Goal: Transaction & Acquisition: Purchase product/service

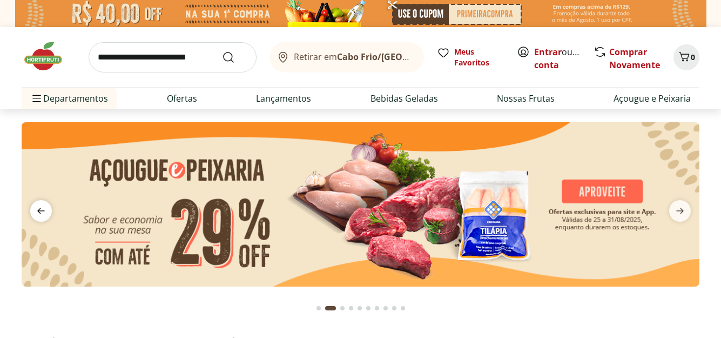
click at [39, 210] on icon "previous" at bounding box center [41, 211] width 8 height 6
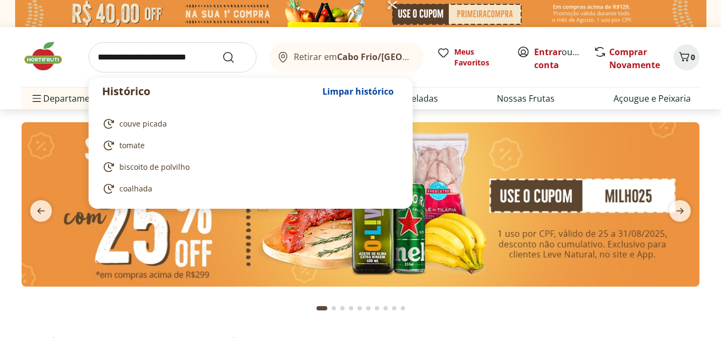
click at [117, 58] on input "search" at bounding box center [173, 57] width 168 height 30
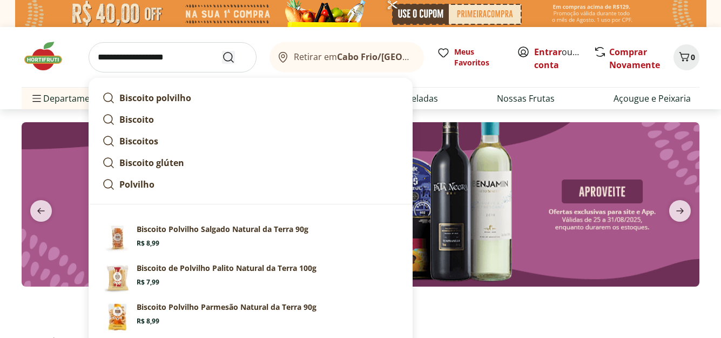
type input "**********"
click at [226, 58] on icon "Submit Search" at bounding box center [228, 57] width 13 height 13
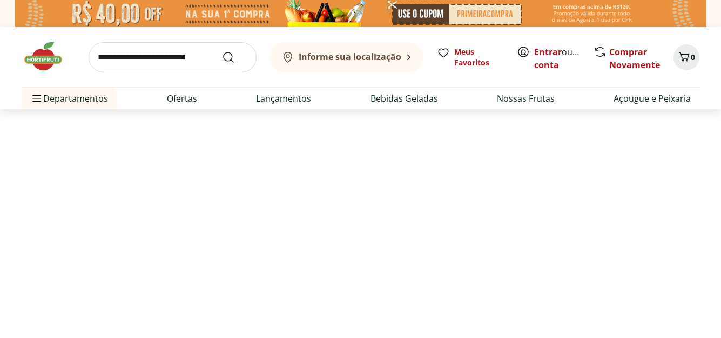
select select "**********"
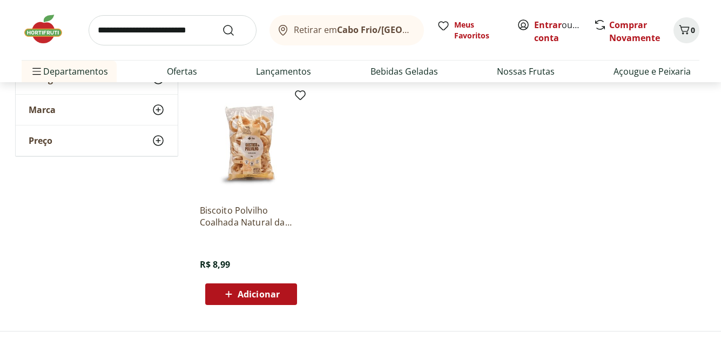
scroll to position [378, 0]
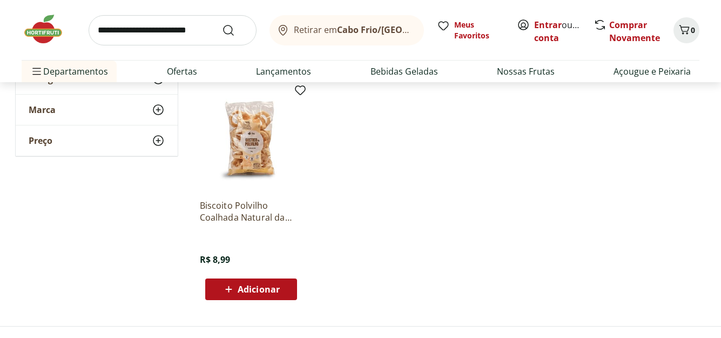
click at [265, 290] on span "Adicionar" at bounding box center [259, 289] width 42 height 9
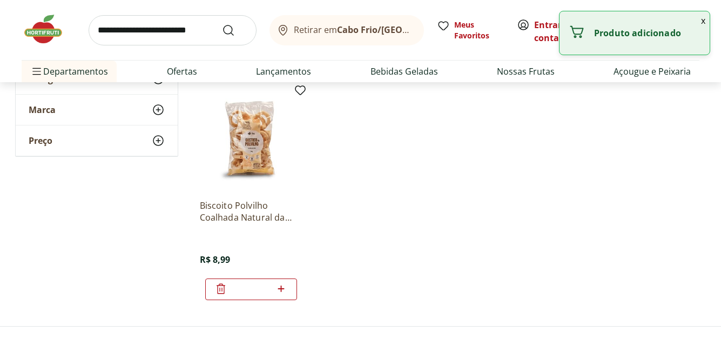
click at [282, 291] on icon at bounding box center [281, 288] width 14 height 13
type input "*"
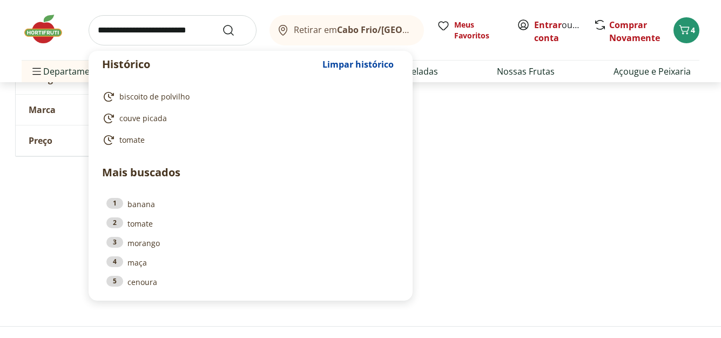
click at [123, 30] on input "search" at bounding box center [173, 30] width 168 height 30
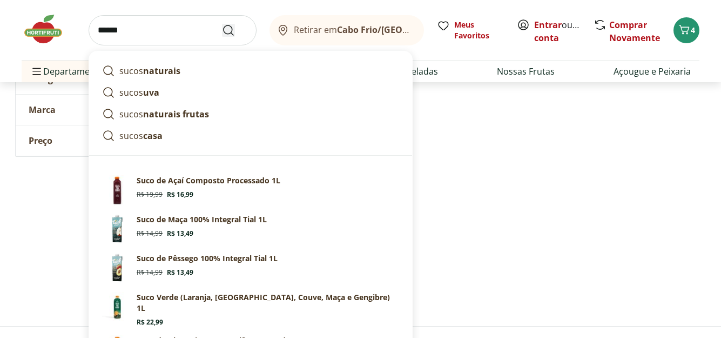
type input "*****"
click at [231, 31] on icon "Submit Search" at bounding box center [228, 30] width 13 height 13
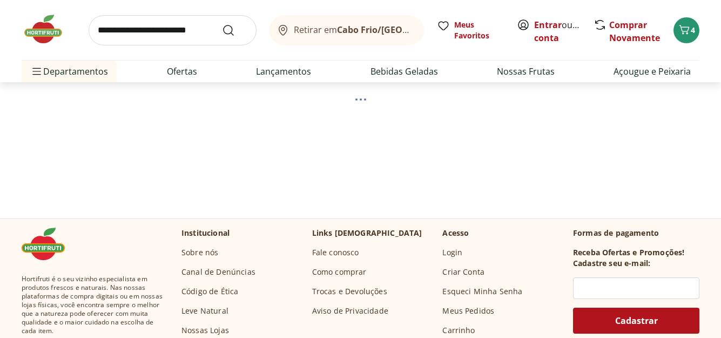
scroll to position [108, 0]
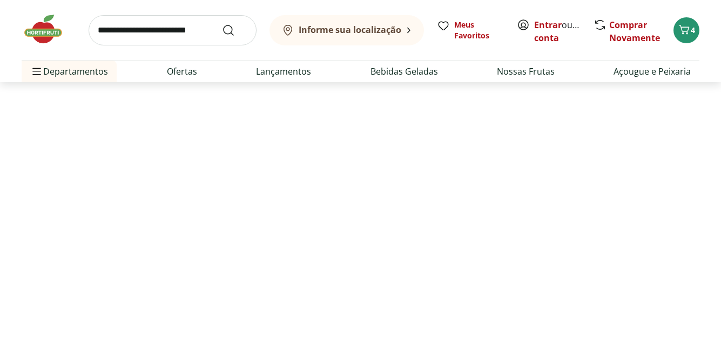
select select "**********"
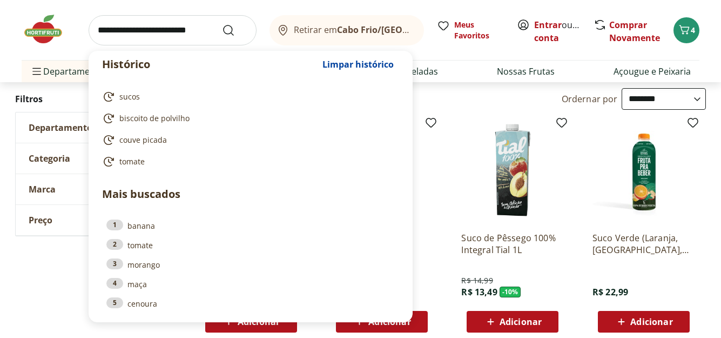
click at [110, 24] on input "search" at bounding box center [173, 30] width 168 height 30
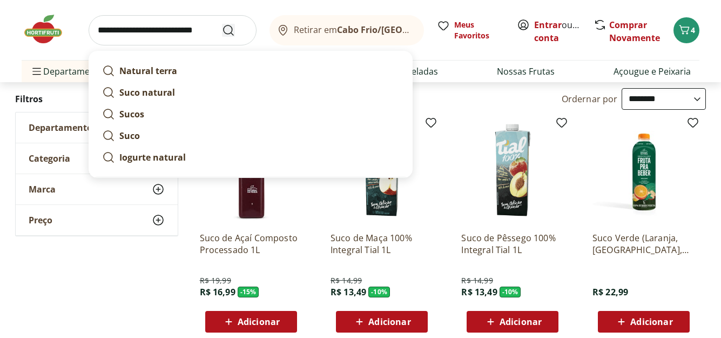
type input "**********"
click at [231, 25] on icon "Submit Search" at bounding box center [228, 30] width 13 height 13
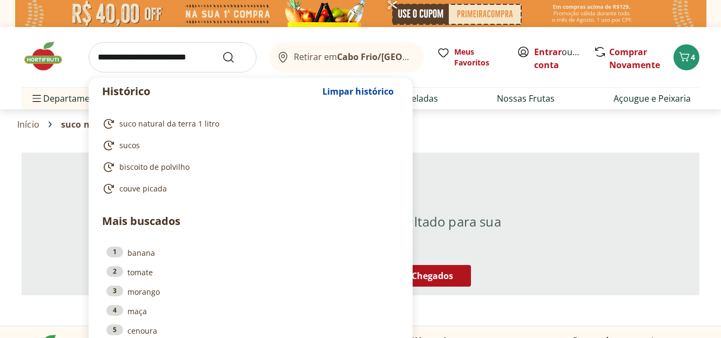
click at [121, 63] on input "search" at bounding box center [173, 57] width 168 height 30
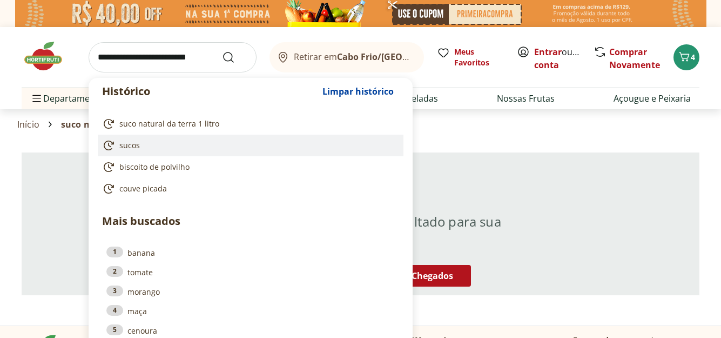
click at [130, 149] on span "sucos" at bounding box center [129, 145] width 21 height 11
type input "*****"
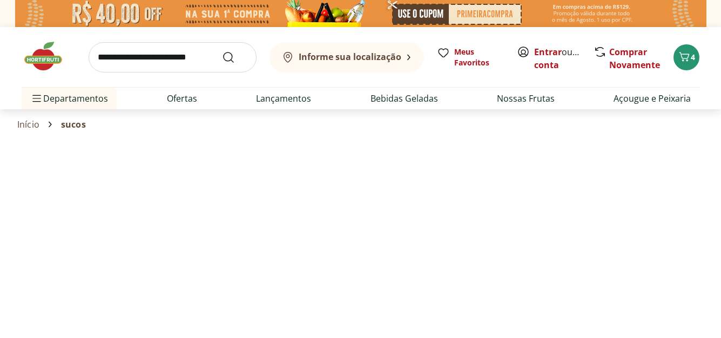
select select "**********"
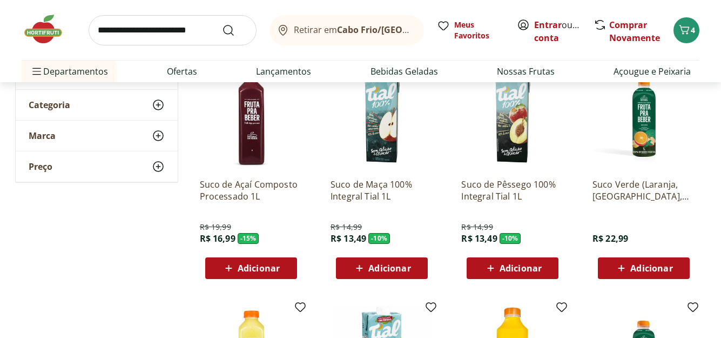
scroll to position [162, 0]
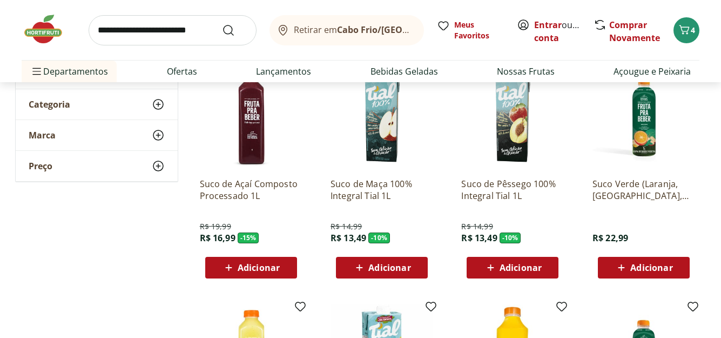
click at [35, 135] on span "Marca" at bounding box center [42, 135] width 27 height 11
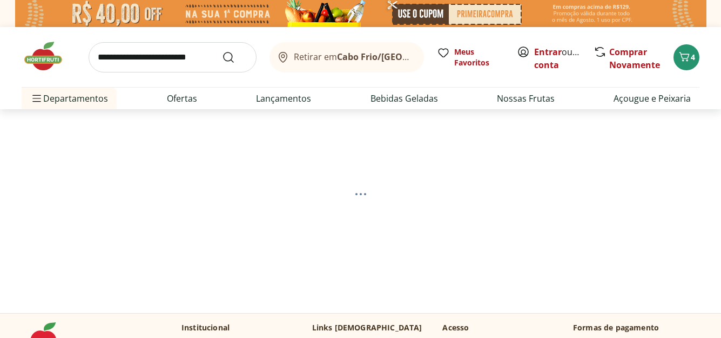
select select "**********"
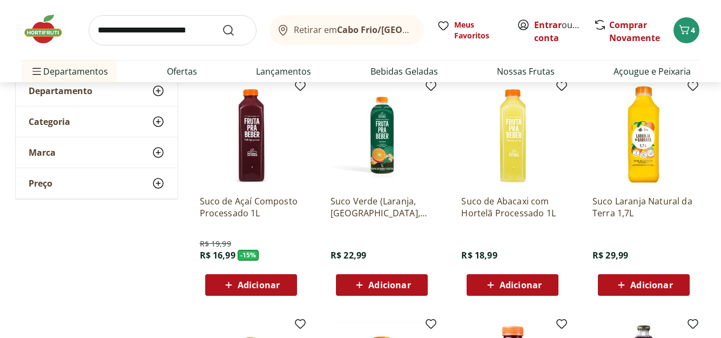
scroll to position [162, 0]
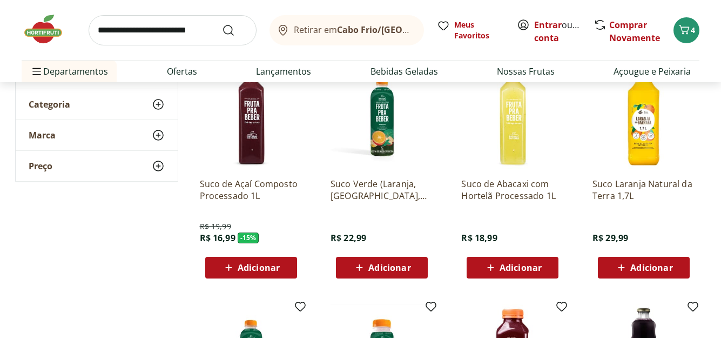
click at [388, 271] on span "Adicionar" at bounding box center [389, 267] width 42 height 9
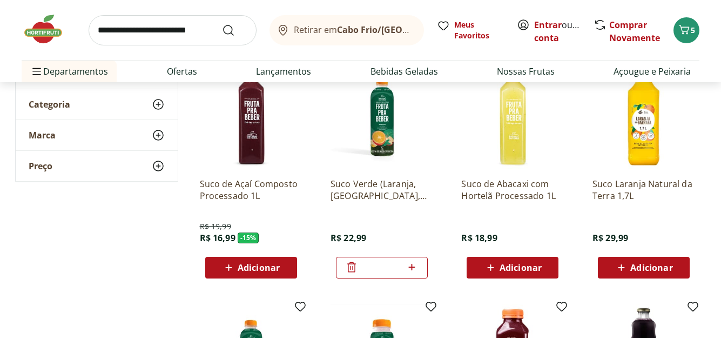
click at [516, 265] on span "Adicionar" at bounding box center [521, 267] width 42 height 9
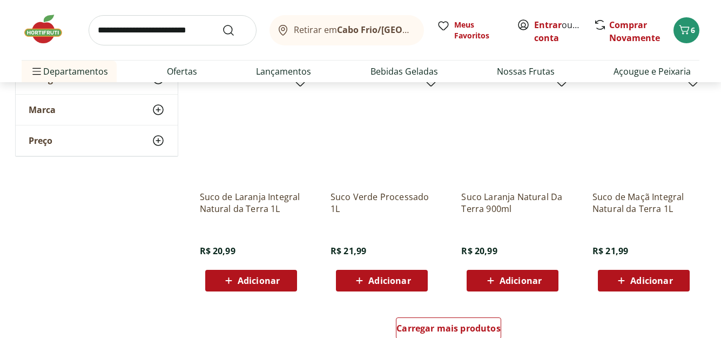
scroll to position [648, 0]
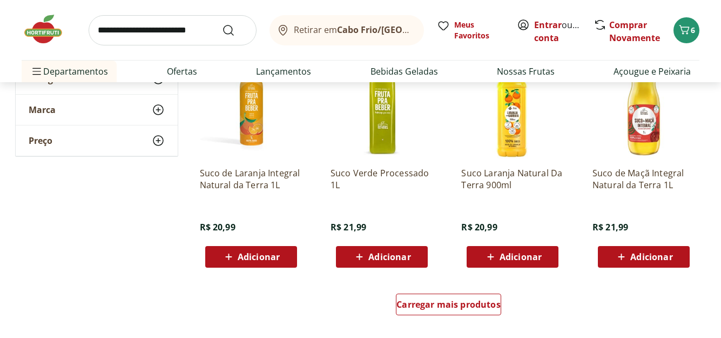
click at [367, 258] on span "Adicionar" at bounding box center [382, 256] width 58 height 13
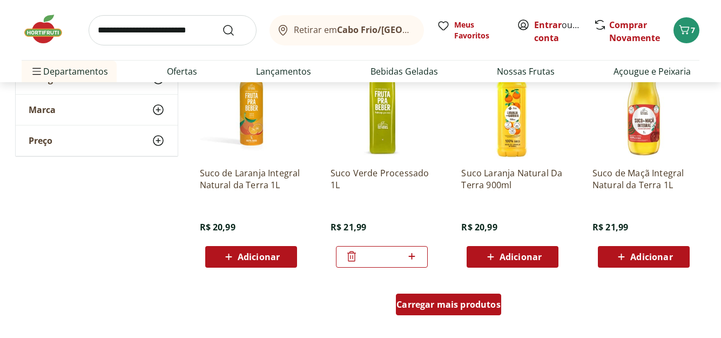
click at [426, 302] on span "Carregar mais produtos" at bounding box center [449, 304] width 104 height 9
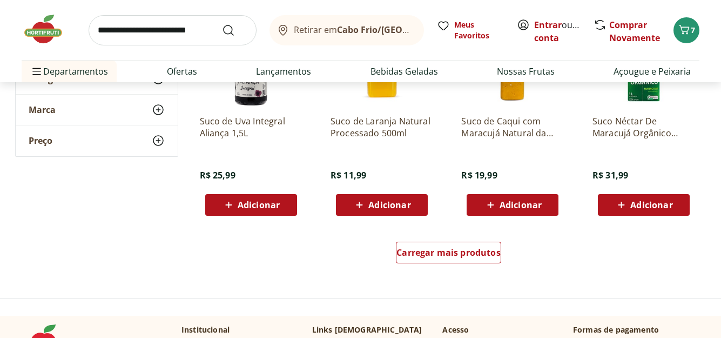
scroll to position [1459, 0]
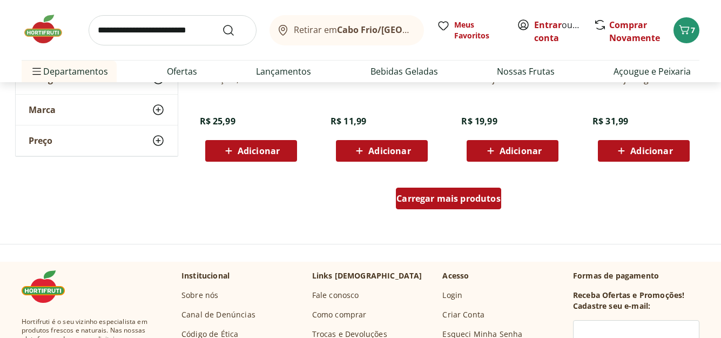
click at [422, 207] on div "Carregar mais produtos" at bounding box center [448, 198] width 105 height 22
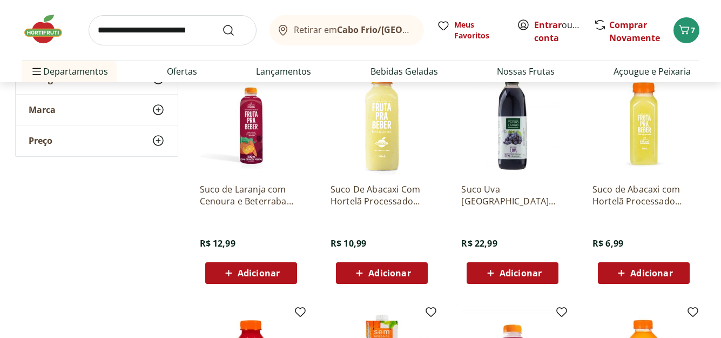
scroll to position [1567, 0]
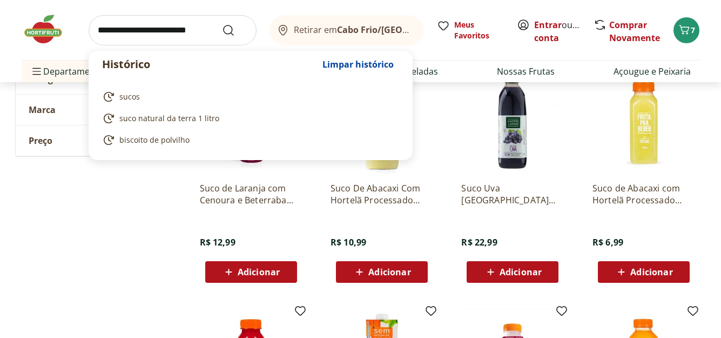
click at [110, 31] on input "search" at bounding box center [173, 30] width 168 height 30
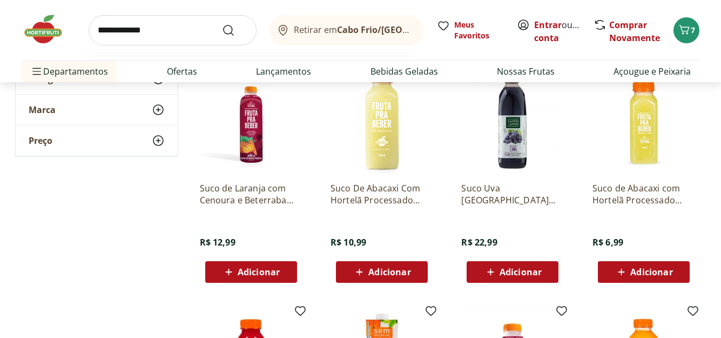
type input "**********"
click at [222, 24] on button "Submit Search" at bounding box center [235, 30] width 26 height 13
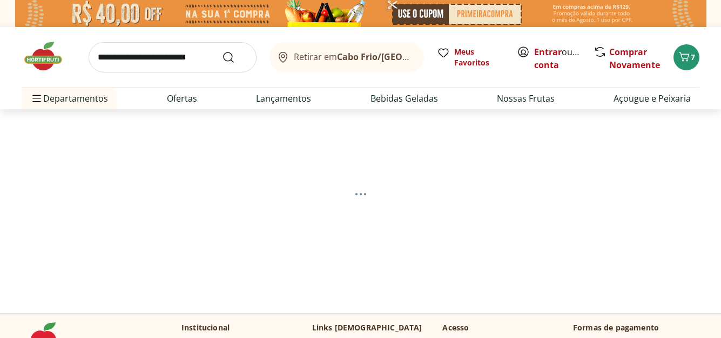
select select "**********"
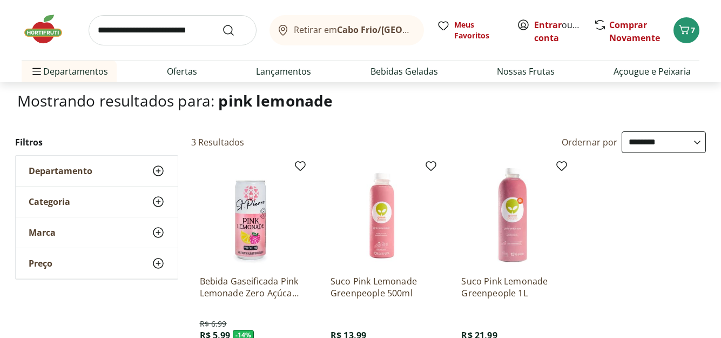
scroll to position [162, 0]
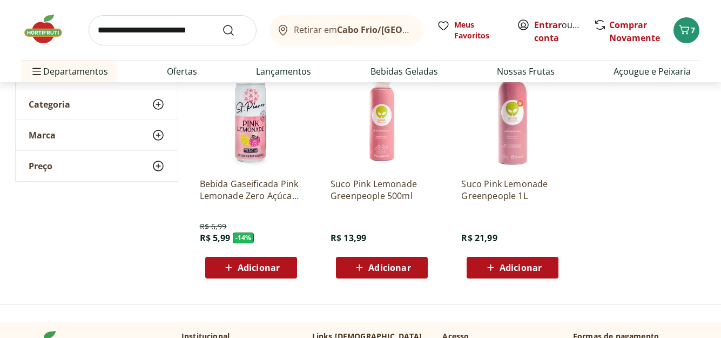
click at [509, 266] on span "Adicionar" at bounding box center [521, 267] width 42 height 9
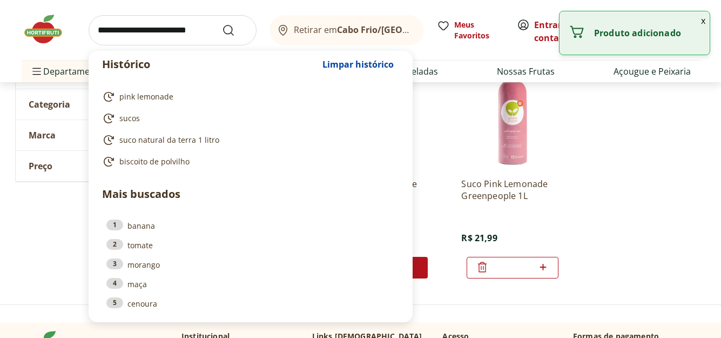
click at [106, 33] on input "search" at bounding box center [173, 30] width 168 height 30
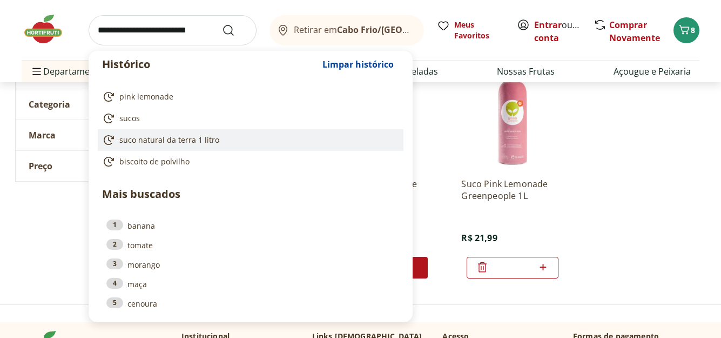
click at [293, 142] on link "suco natural da terra 1 litro" at bounding box center [248, 139] width 293 height 13
type input "**********"
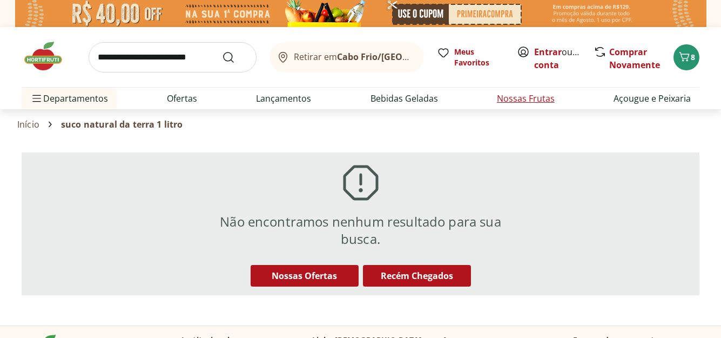
click at [519, 106] on li "Nossas Frutas" at bounding box center [525, 99] width 75 height 22
click at [509, 94] on link "Nossas Frutas" at bounding box center [526, 98] width 58 height 13
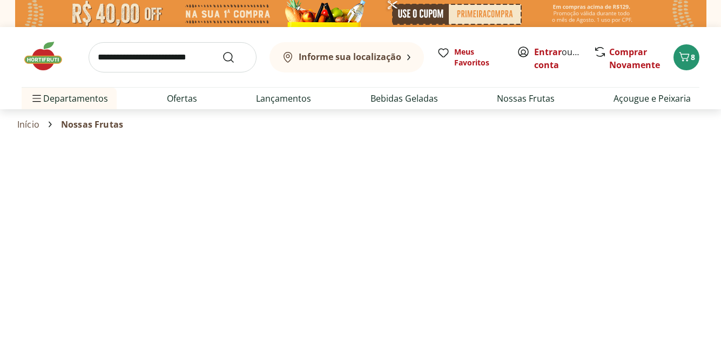
select select "**********"
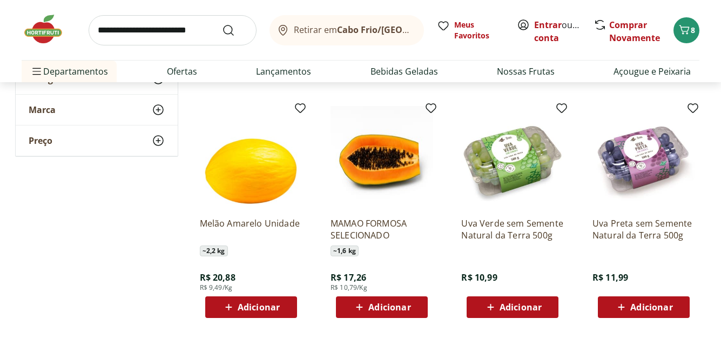
scroll to position [378, 0]
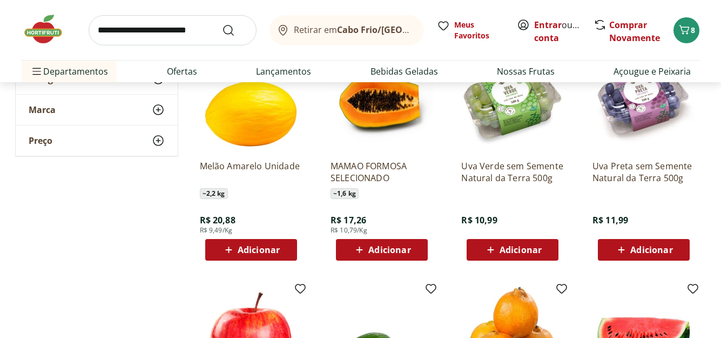
click at [668, 246] on span "Adicionar" at bounding box center [651, 249] width 42 height 9
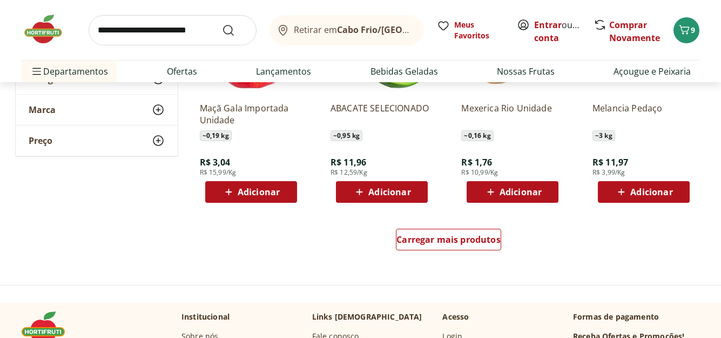
scroll to position [756, 0]
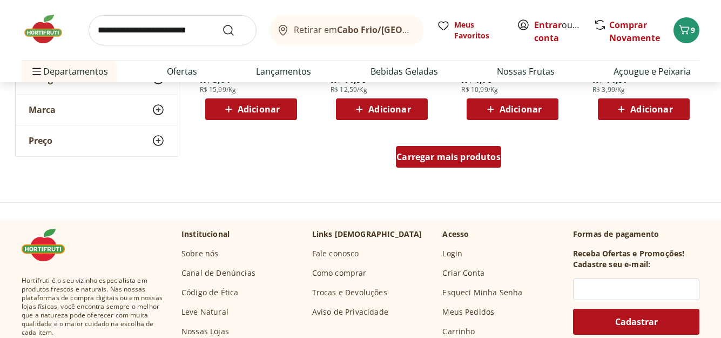
click at [432, 153] on span "Carregar mais produtos" at bounding box center [449, 156] width 104 height 9
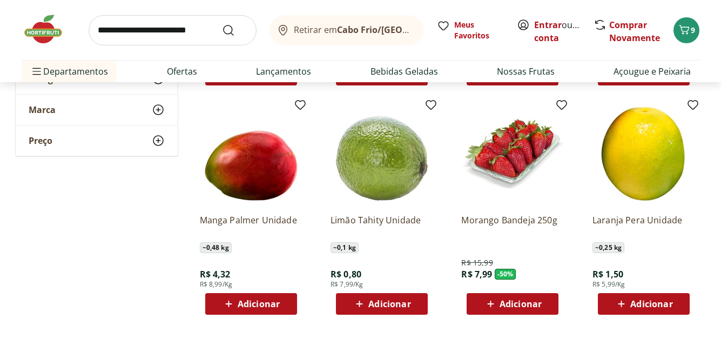
scroll to position [810, 0]
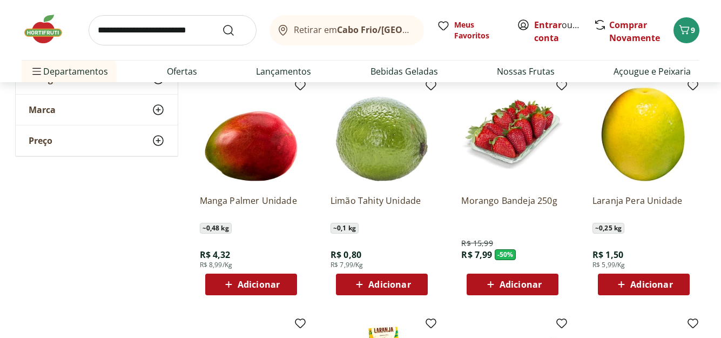
click at [250, 291] on span "Adicionar" at bounding box center [251, 284] width 58 height 13
click at [405, 283] on span "Adicionar" at bounding box center [389, 284] width 42 height 9
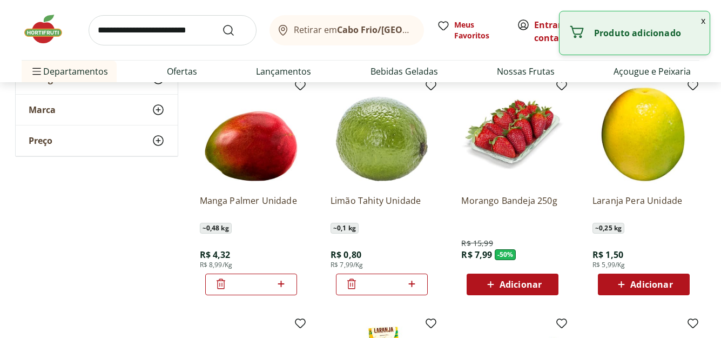
click at [411, 282] on icon at bounding box center [412, 283] width 14 height 13
click at [410, 284] on icon at bounding box center [412, 283] width 6 height 6
click at [353, 285] on icon at bounding box center [351, 283] width 13 height 13
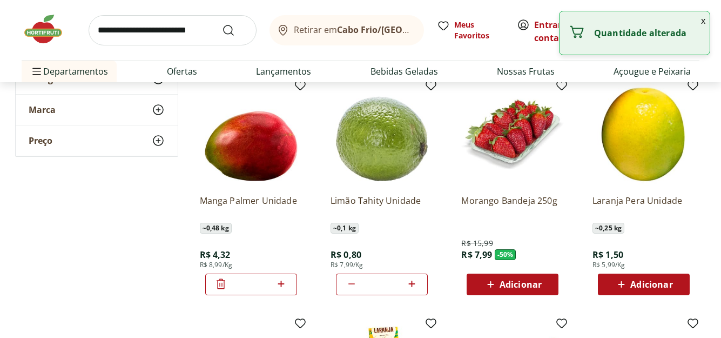
click at [353, 285] on icon at bounding box center [351, 283] width 13 height 13
type input "*"
click at [353, 285] on icon at bounding box center [351, 283] width 13 height 13
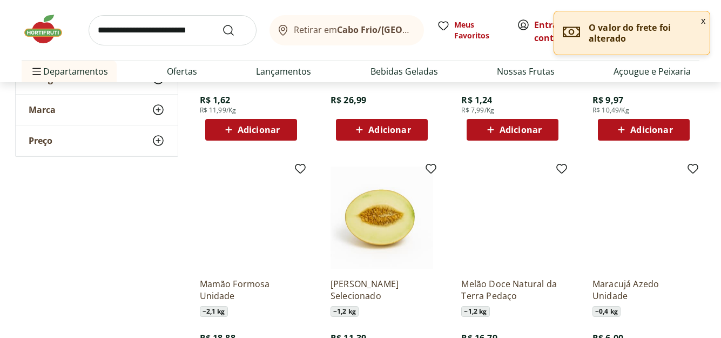
scroll to position [1296, 0]
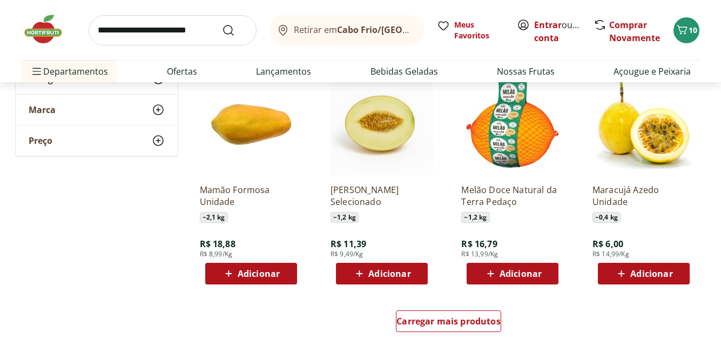
click at [241, 278] on span "Adicionar" at bounding box center [259, 273] width 42 height 9
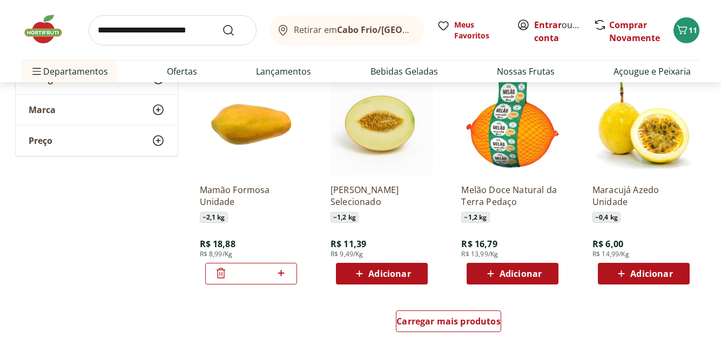
scroll to position [1405, 0]
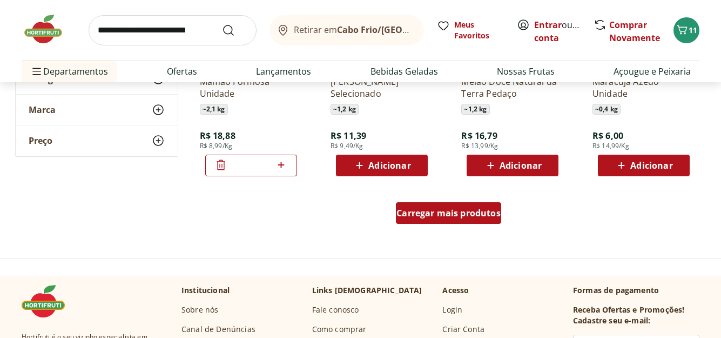
click at [418, 212] on span "Carregar mais produtos" at bounding box center [449, 213] width 104 height 9
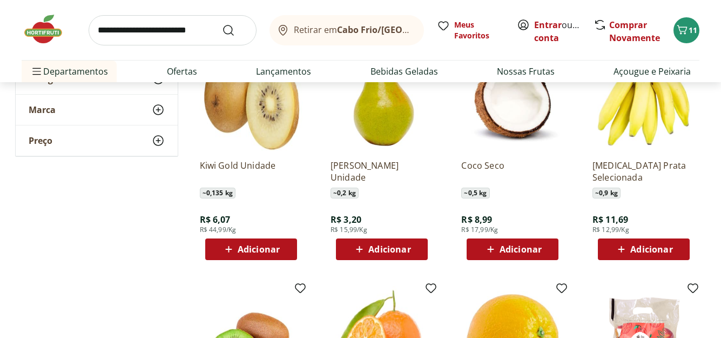
scroll to position [1567, 0]
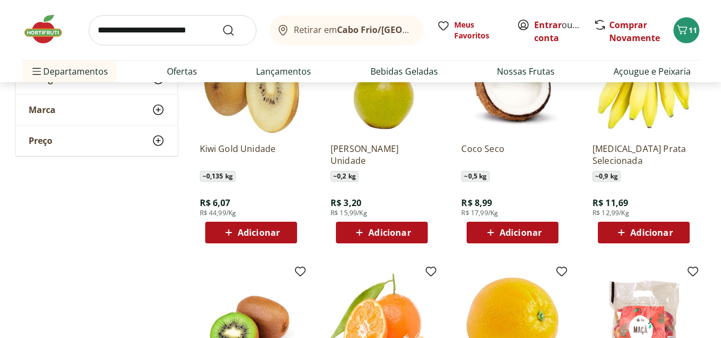
click at [673, 237] on span "Adicionar" at bounding box center [651, 232] width 42 height 9
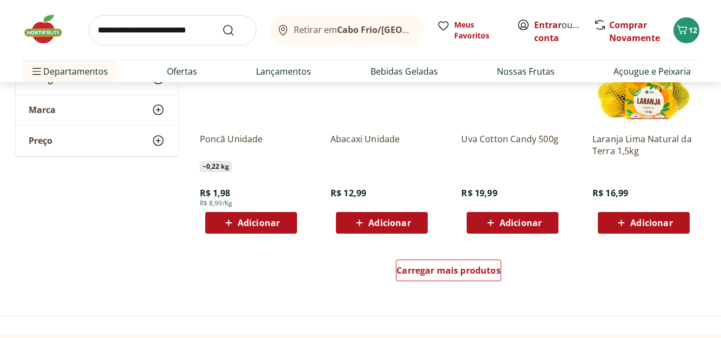
scroll to position [2053, 0]
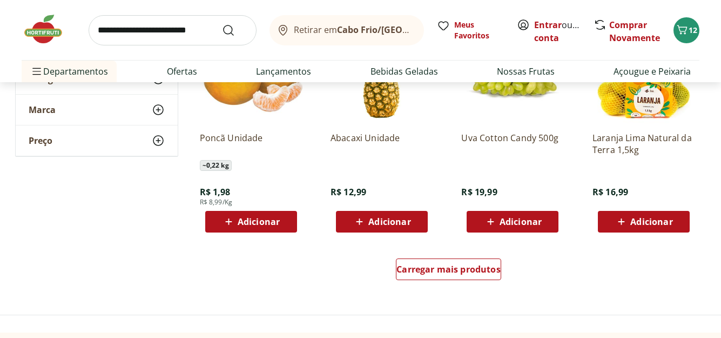
click at [407, 223] on span "Adicionar" at bounding box center [389, 221] width 42 height 9
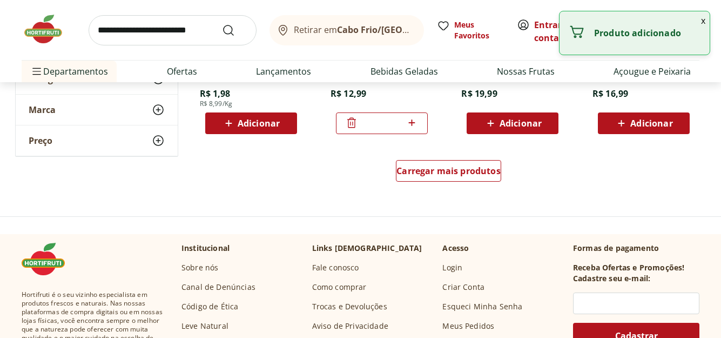
scroll to position [2161, 0]
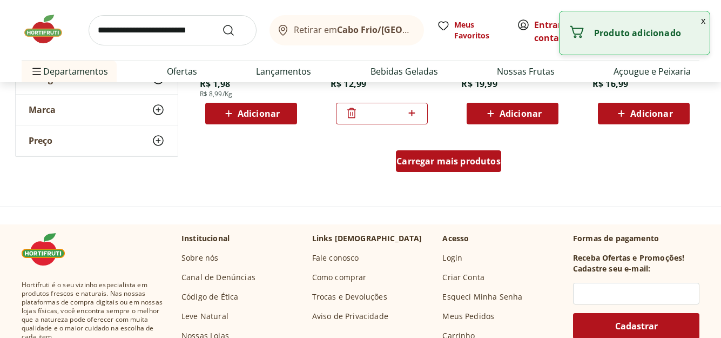
click at [447, 154] on div "Carregar mais produtos" at bounding box center [448, 161] width 105 height 22
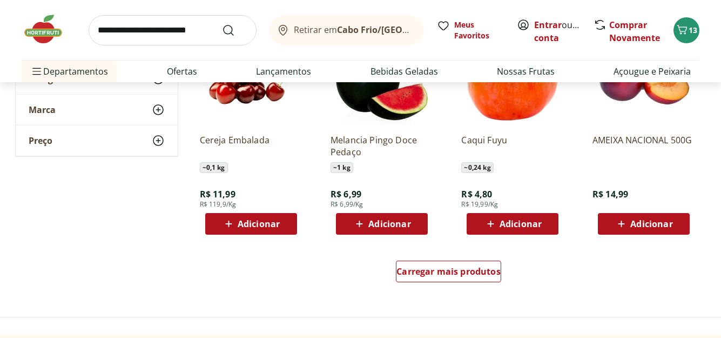
scroll to position [2701, 0]
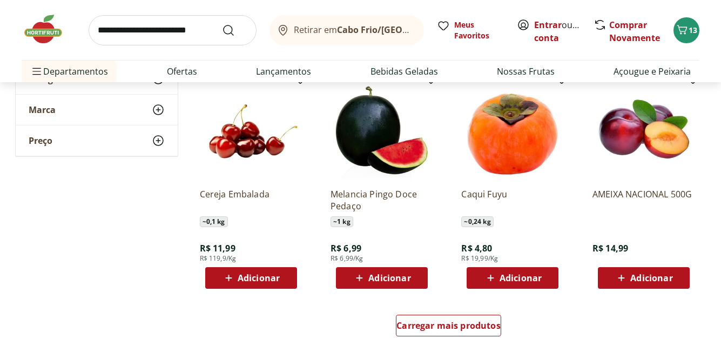
click at [651, 277] on span "Adicionar" at bounding box center [651, 277] width 42 height 9
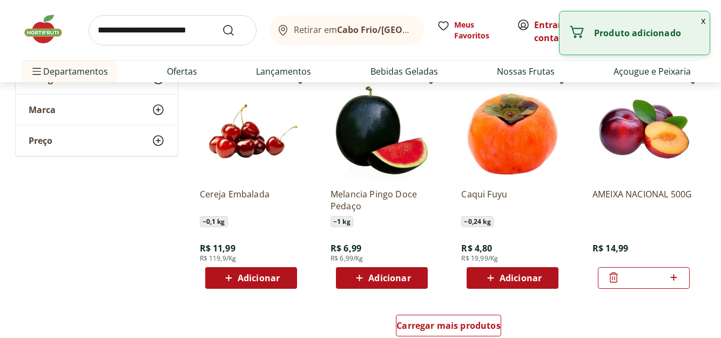
click at [668, 269] on div at bounding box center [674, 278] width 13 height 26
click at [671, 272] on icon at bounding box center [674, 277] width 14 height 13
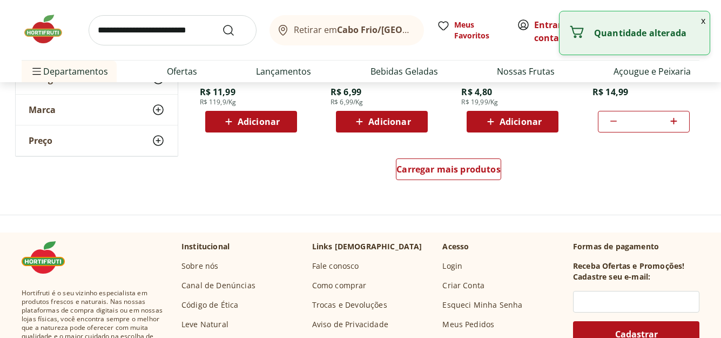
scroll to position [2863, 0]
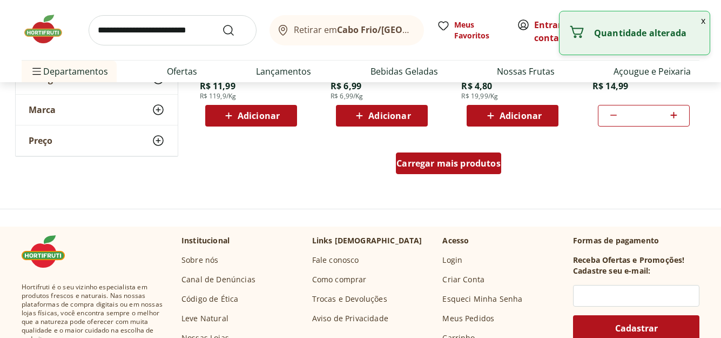
click at [471, 164] on span "Carregar mais produtos" at bounding box center [449, 163] width 104 height 9
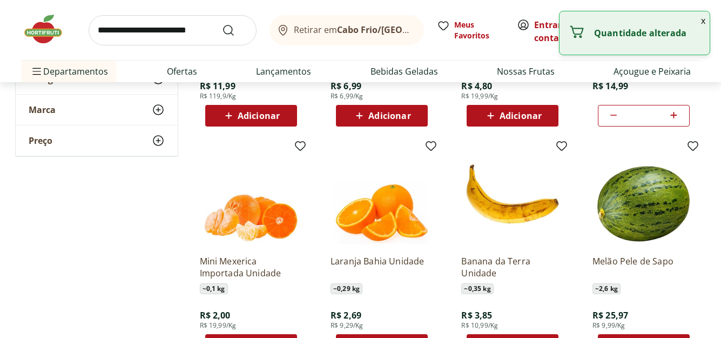
type input "*"
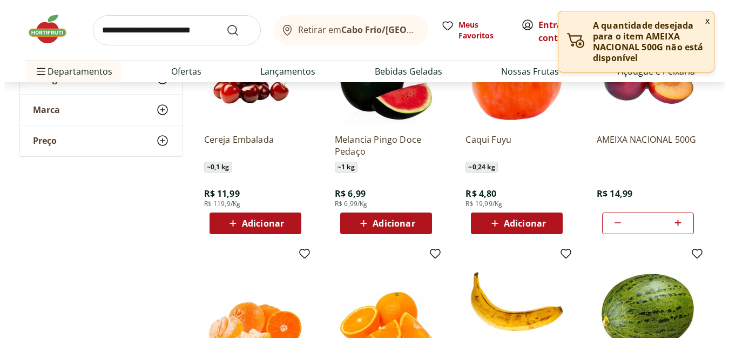
scroll to position [2755, 0]
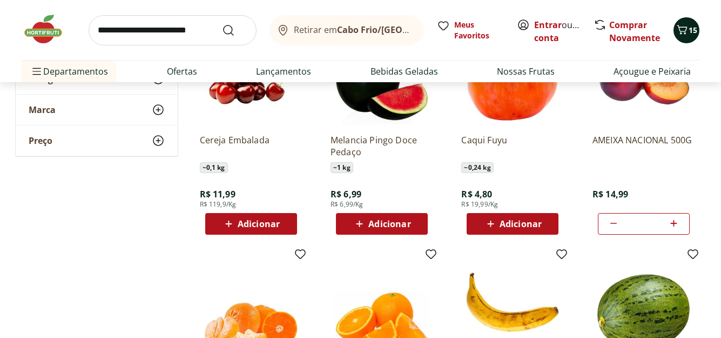
click at [680, 31] on icon "Carrinho" at bounding box center [682, 29] width 10 height 9
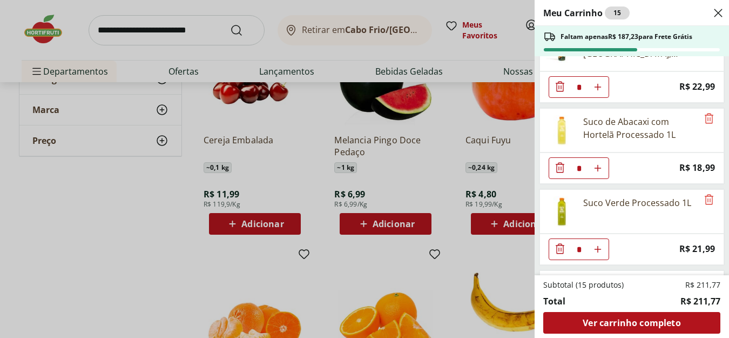
scroll to position [108, 0]
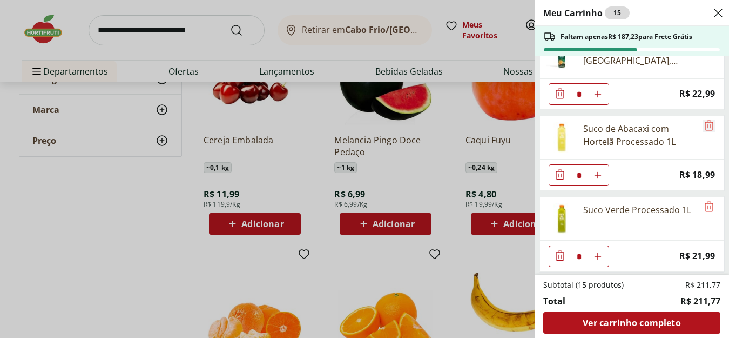
click at [705, 122] on icon "Remove" at bounding box center [709, 125] width 9 height 10
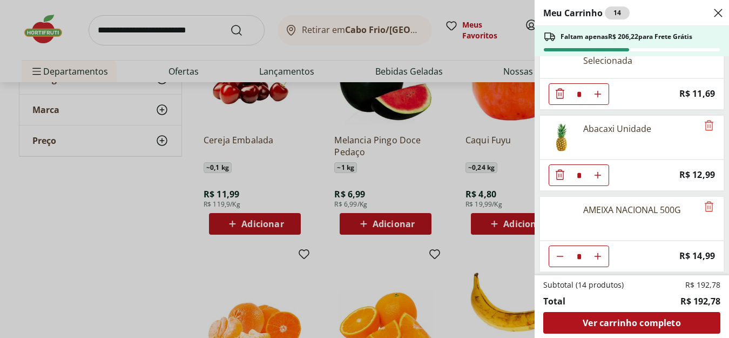
scroll to position [596, 0]
click at [707, 205] on icon "Remove" at bounding box center [709, 204] width 13 height 13
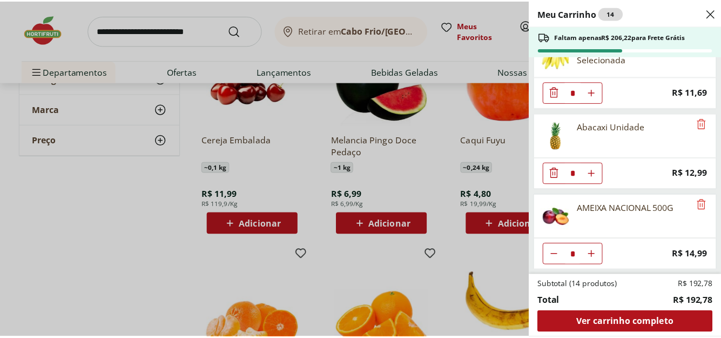
scroll to position [515, 0]
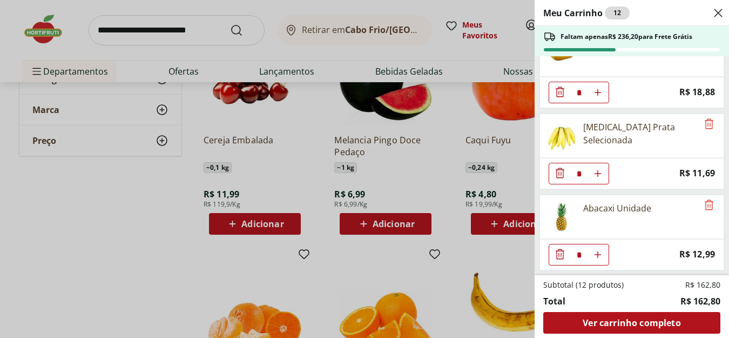
click at [112, 24] on div "Meu Carrinho 12 Faltam apenas R$ 236,20 para Frete Grátis Biscoito Polvilho Coa…" at bounding box center [364, 169] width 729 height 338
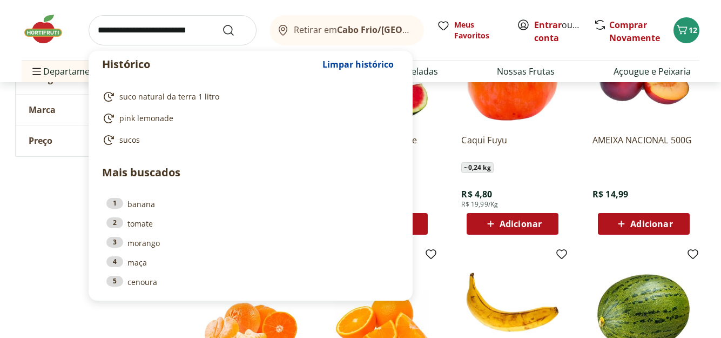
click at [106, 28] on input "search" at bounding box center [173, 30] width 168 height 30
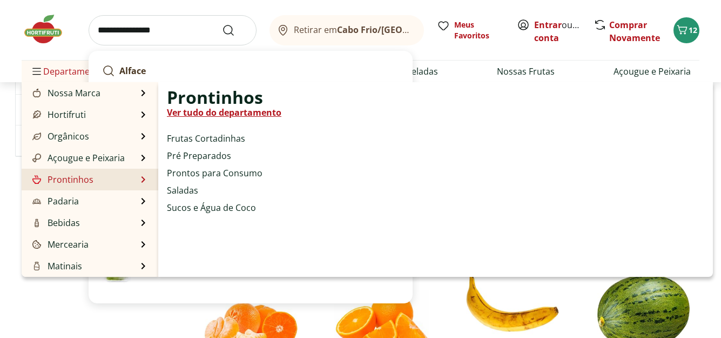
type input "**********"
click at [222, 24] on button "Submit Search" at bounding box center [235, 30] width 26 height 13
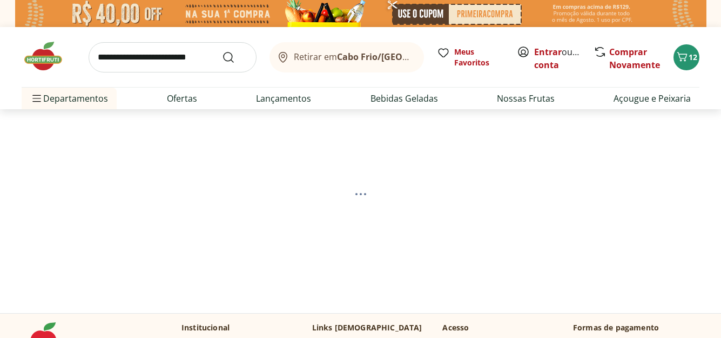
select select "**********"
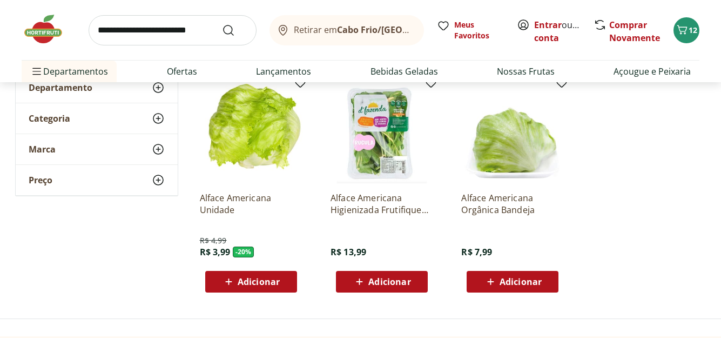
scroll to position [162, 0]
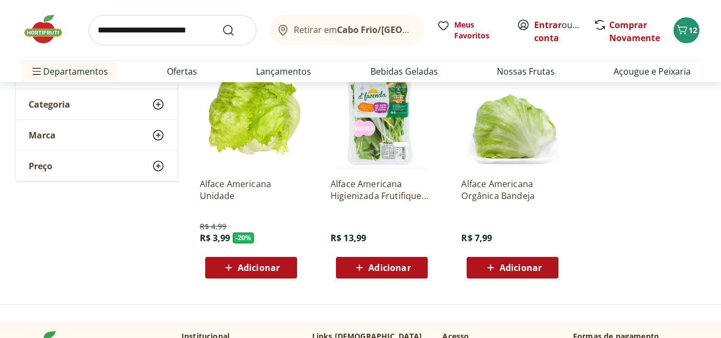
click at [277, 269] on span "Adicionar" at bounding box center [259, 267] width 42 height 9
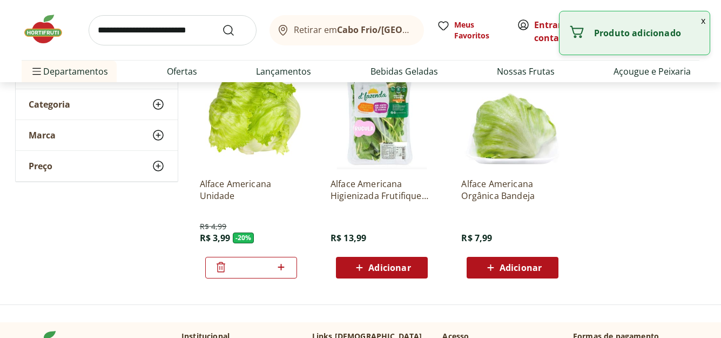
click at [285, 268] on icon at bounding box center [281, 266] width 14 height 13
type input "*"
click at [119, 28] on input "search" at bounding box center [173, 30] width 168 height 30
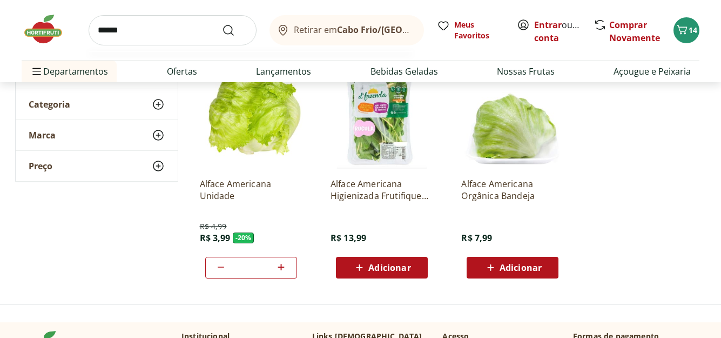
type input "******"
click at [222, 24] on button "Submit Search" at bounding box center [235, 30] width 26 height 13
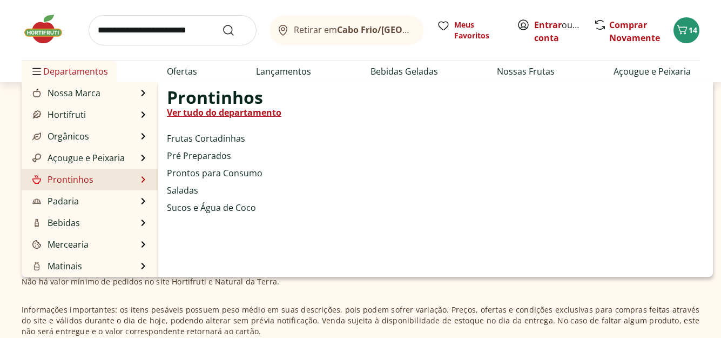
scroll to position [270, 0]
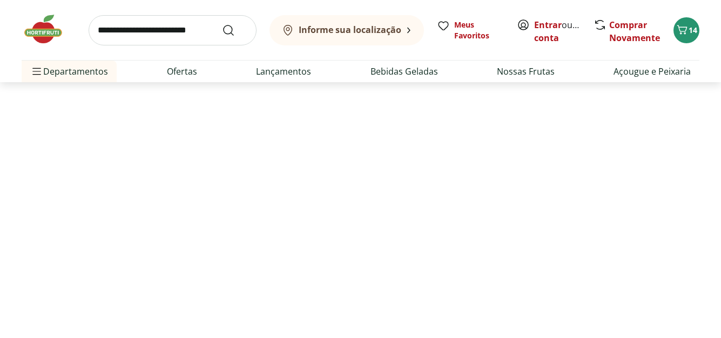
select select "**********"
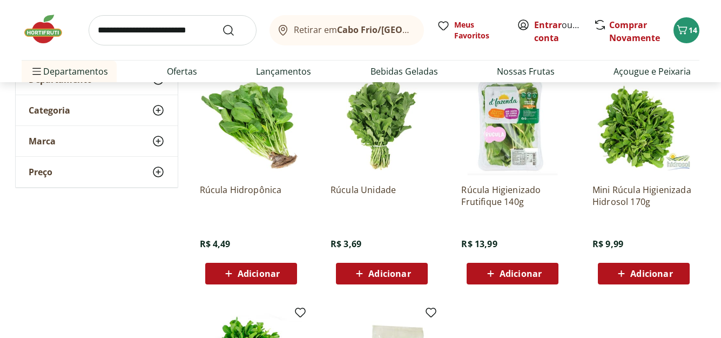
scroll to position [162, 0]
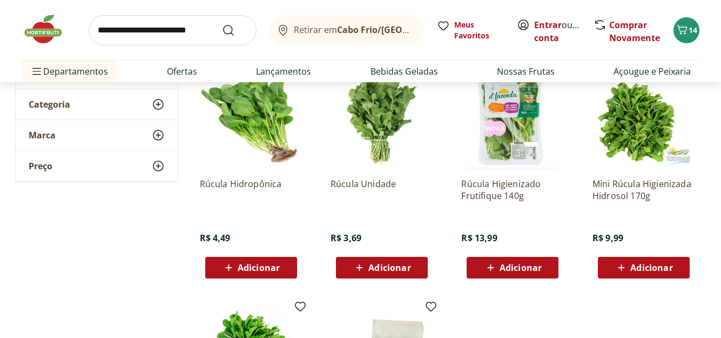
click at [402, 266] on span "Adicionar" at bounding box center [389, 267] width 42 height 9
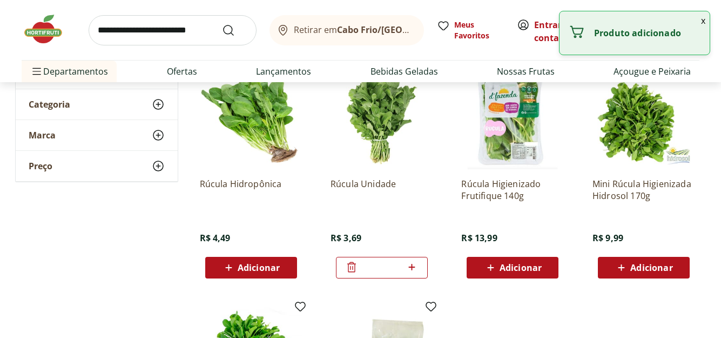
click at [413, 268] on icon at bounding box center [412, 266] width 14 height 13
type input "*"
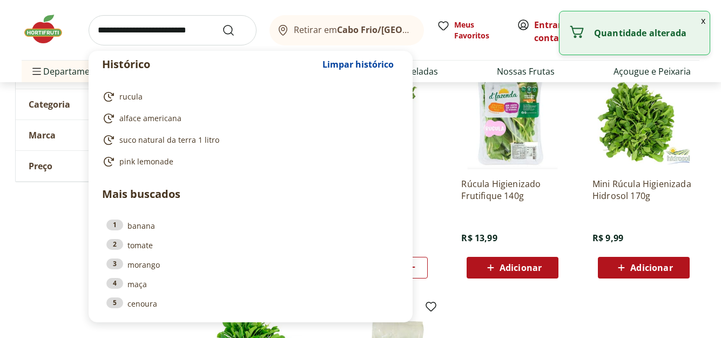
click at [99, 29] on input "search" at bounding box center [173, 30] width 168 height 30
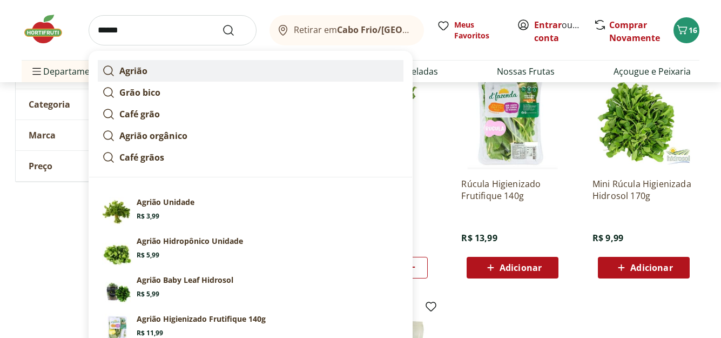
click at [126, 73] on strong "Agrião" at bounding box center [133, 71] width 28 height 12
type input "******"
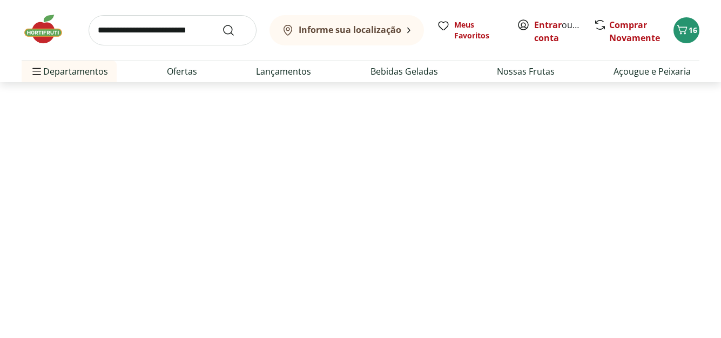
select select "**********"
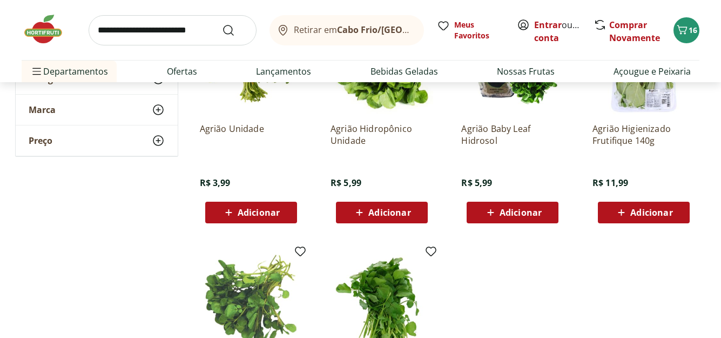
scroll to position [216, 0]
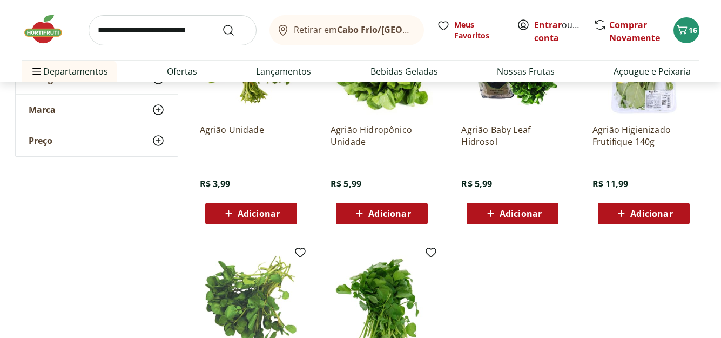
click at [246, 216] on span "Adicionar" at bounding box center [259, 213] width 42 height 9
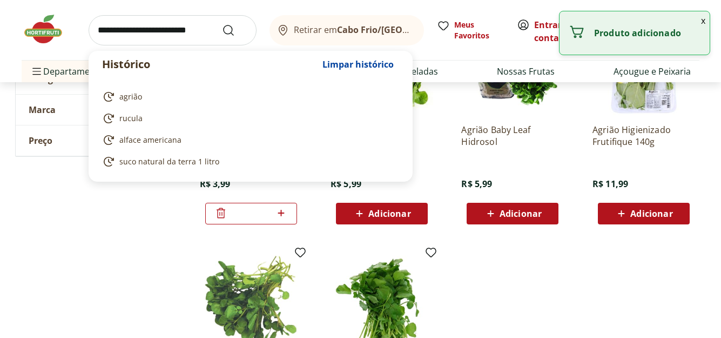
click at [118, 26] on input "search" at bounding box center [173, 30] width 168 height 30
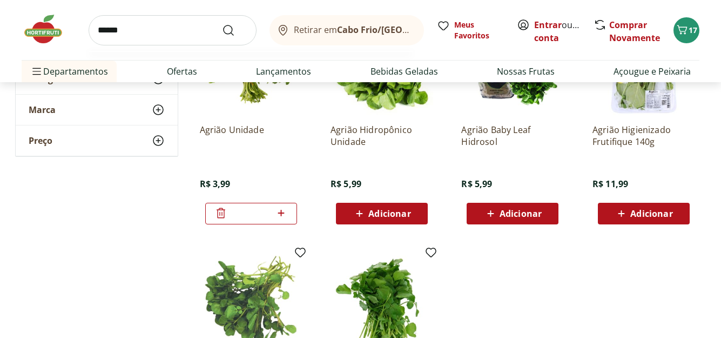
type input "******"
click at [222, 24] on button "Submit Search" at bounding box center [235, 30] width 26 height 13
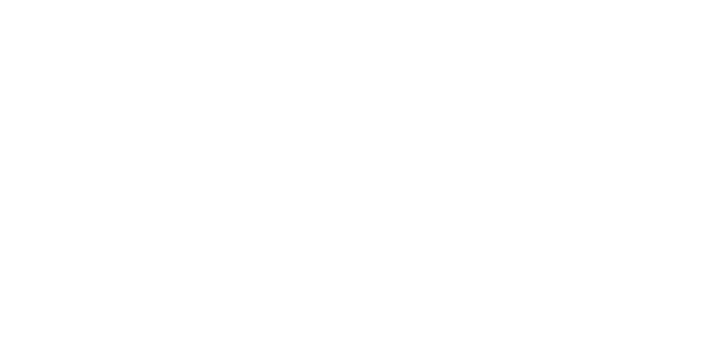
select select "**********"
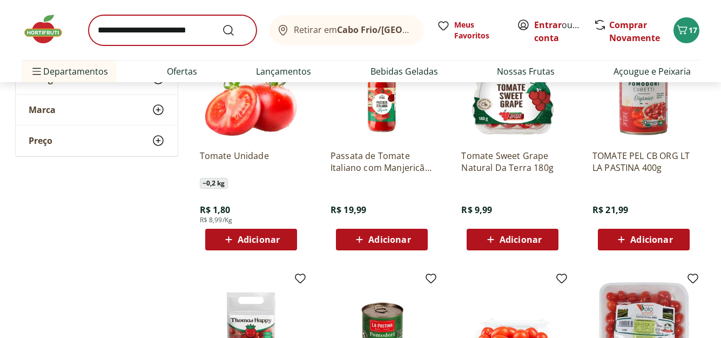
scroll to position [432, 0]
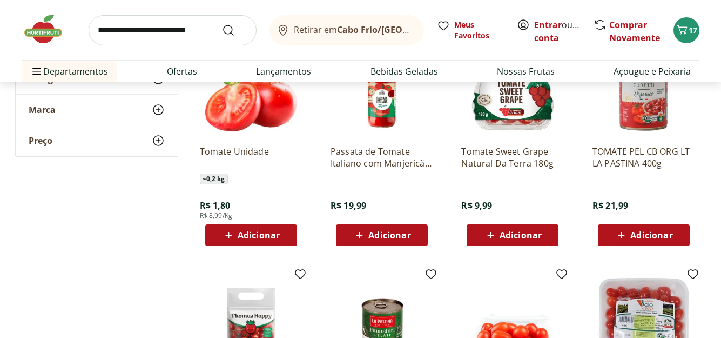
click at [518, 235] on span "Adicionar" at bounding box center [521, 235] width 42 height 9
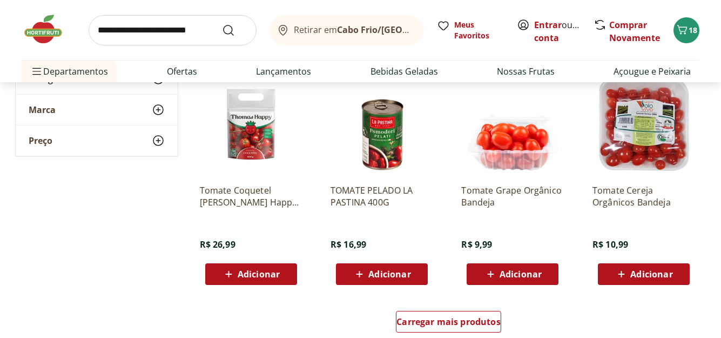
scroll to position [648, 0]
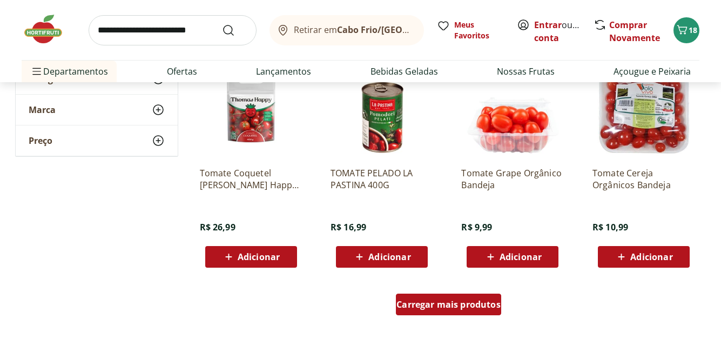
click at [448, 300] on span "Carregar mais produtos" at bounding box center [449, 304] width 104 height 9
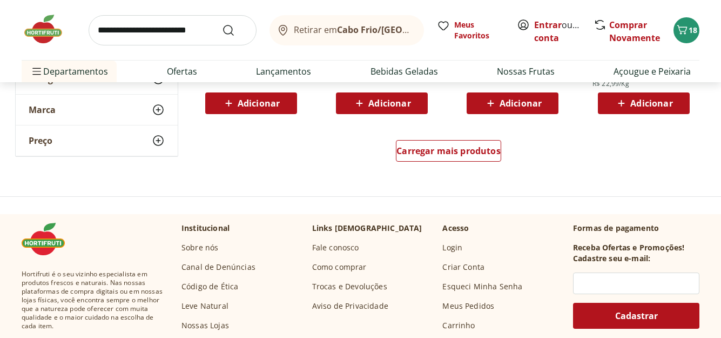
scroll to position [1513, 0]
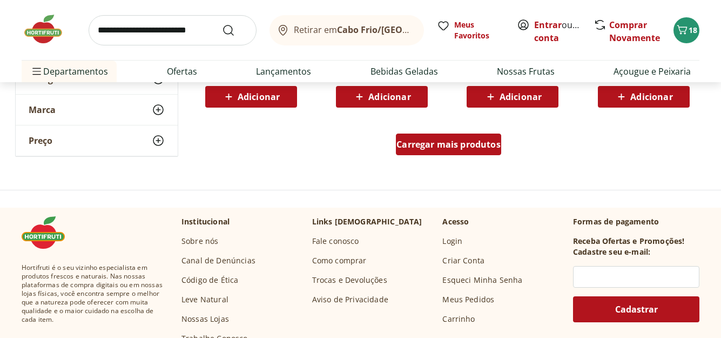
click at [412, 143] on span "Carregar mais produtos" at bounding box center [449, 144] width 104 height 9
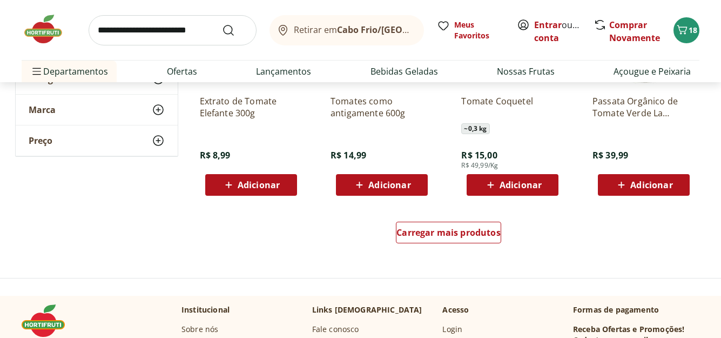
scroll to position [2107, 0]
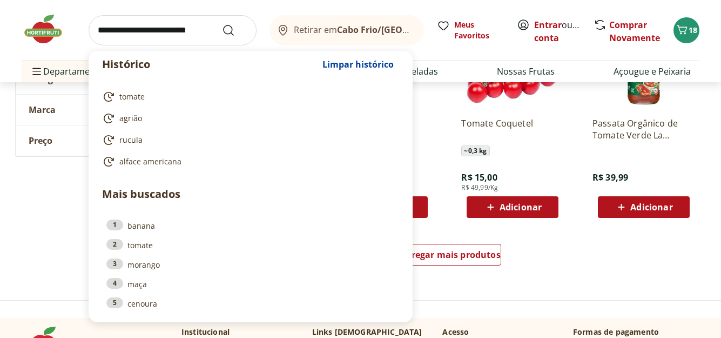
click at [120, 32] on input "search" at bounding box center [173, 30] width 168 height 30
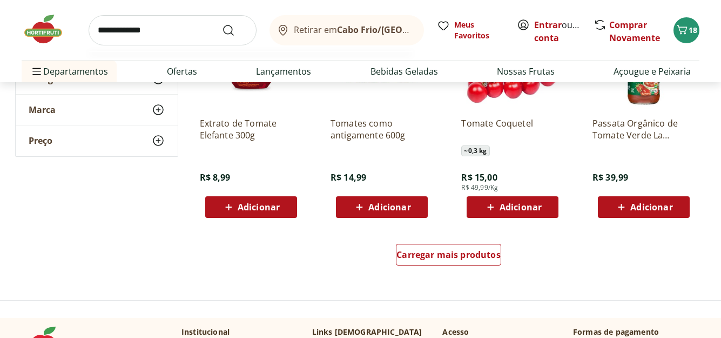
type input "**********"
click at [222, 24] on button "Submit Search" at bounding box center [235, 30] width 26 height 13
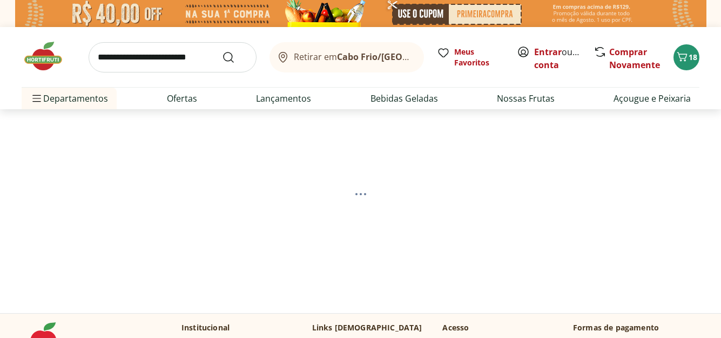
select select "**********"
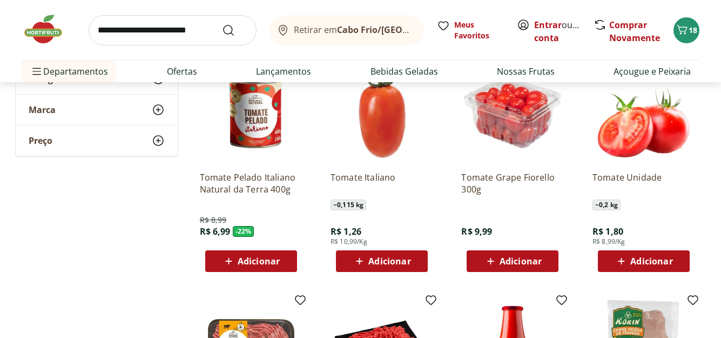
scroll to position [432, 0]
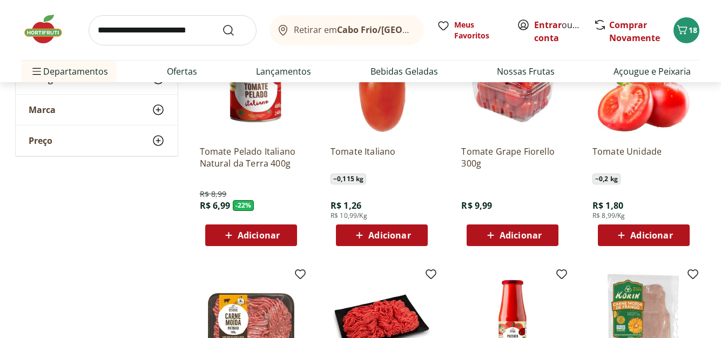
click at [657, 231] on span "Adicionar" at bounding box center [651, 235] width 42 height 9
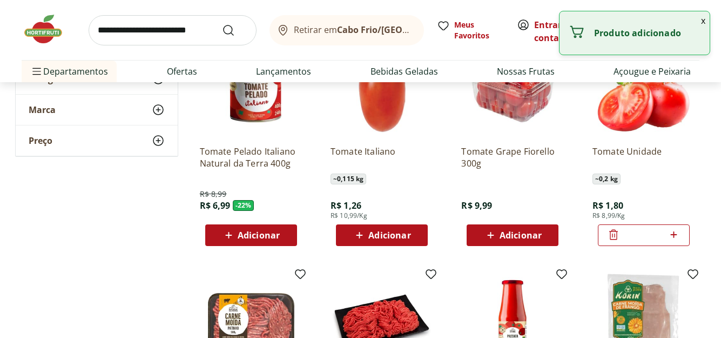
click at [671, 231] on icon at bounding box center [674, 234] width 14 height 13
type input "*"
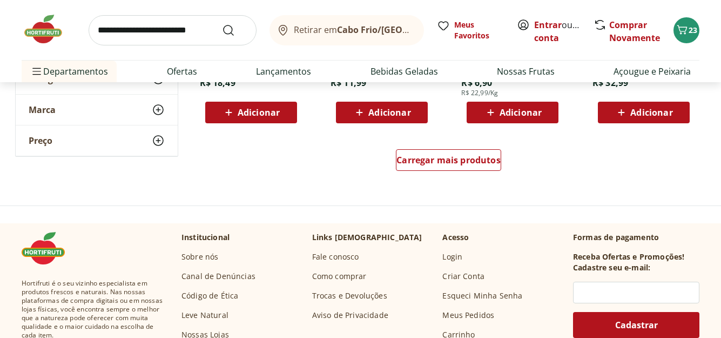
scroll to position [2215, 0]
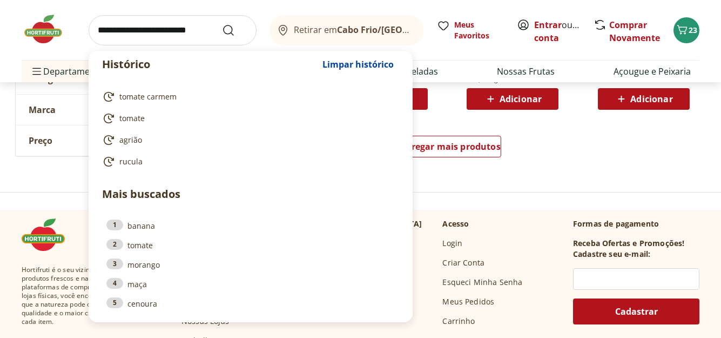
click at [102, 31] on input "search" at bounding box center [173, 30] width 168 height 30
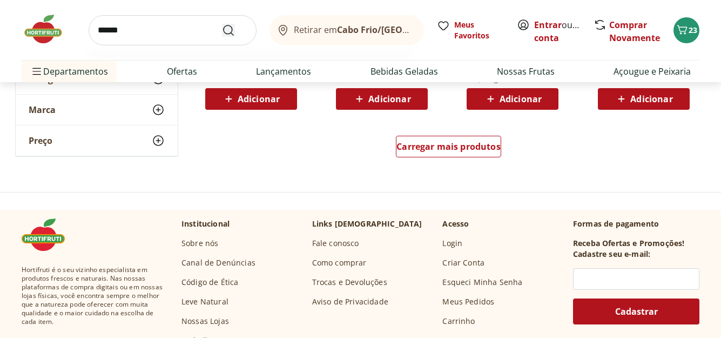
click at [234, 29] on icon "Submit Search" at bounding box center [228, 30] width 13 height 13
click at [227, 24] on icon "Submit Search" at bounding box center [228, 30] width 13 height 13
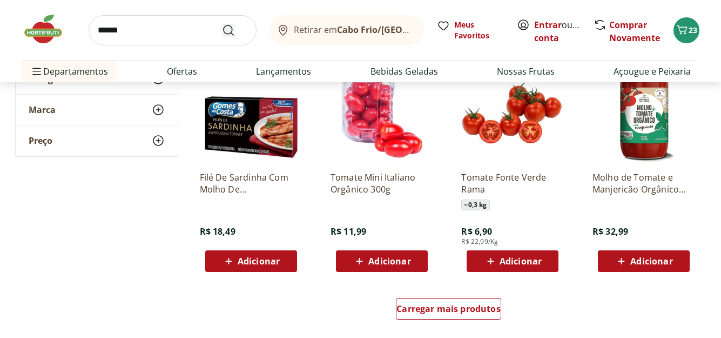
scroll to position [1945, 0]
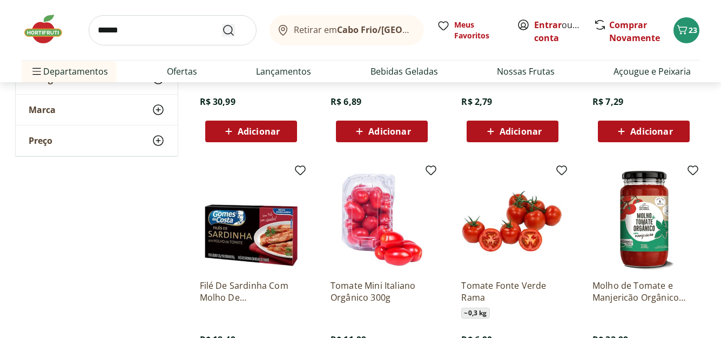
click at [229, 30] on icon "Submit Search" at bounding box center [228, 30] width 13 height 13
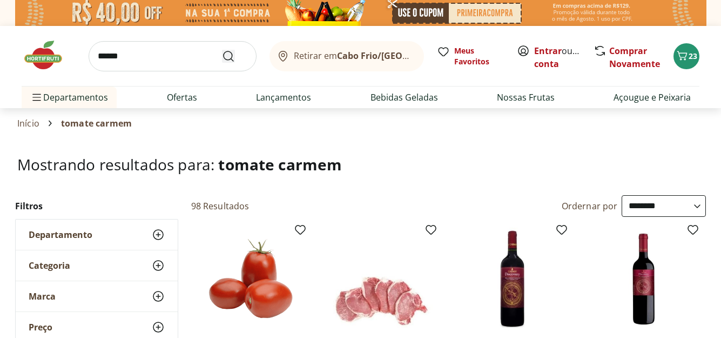
scroll to position [0, 0]
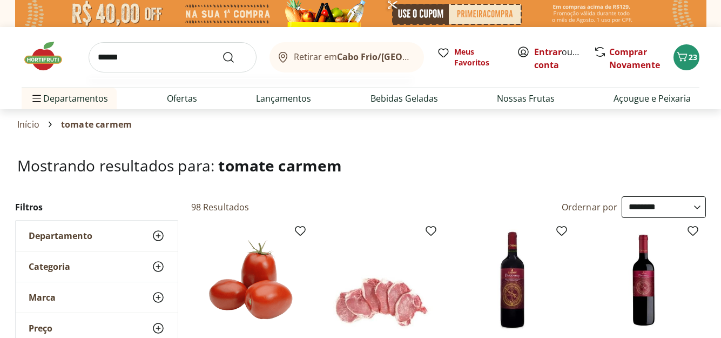
click at [127, 56] on input "******" at bounding box center [173, 57] width 168 height 30
click at [222, 51] on button "Submit Search" at bounding box center [235, 57] width 26 height 13
click at [123, 57] on input "**********" at bounding box center [173, 57] width 168 height 30
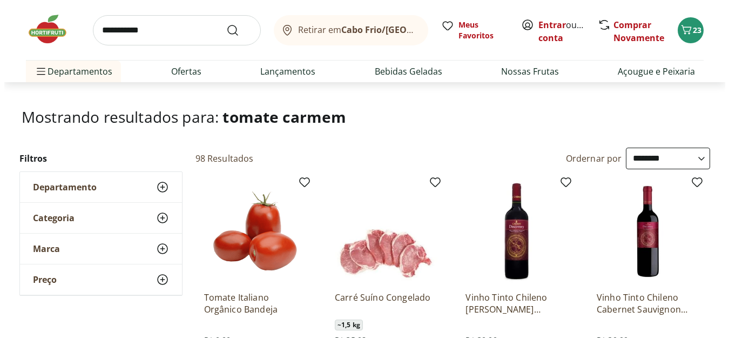
scroll to position [54, 0]
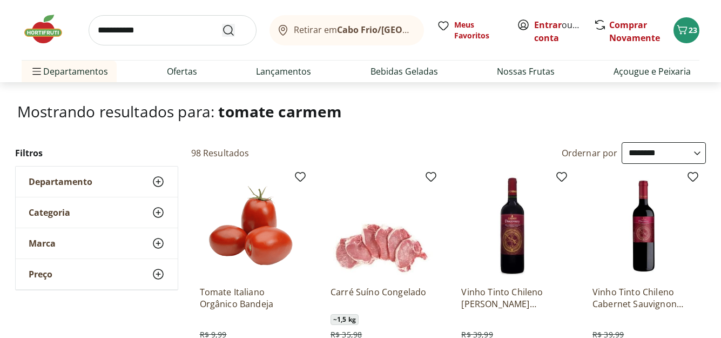
type input "**********"
click at [225, 35] on icon "Submit Search" at bounding box center [228, 30] width 13 height 13
click at [691, 31] on span "23" at bounding box center [693, 30] width 9 height 10
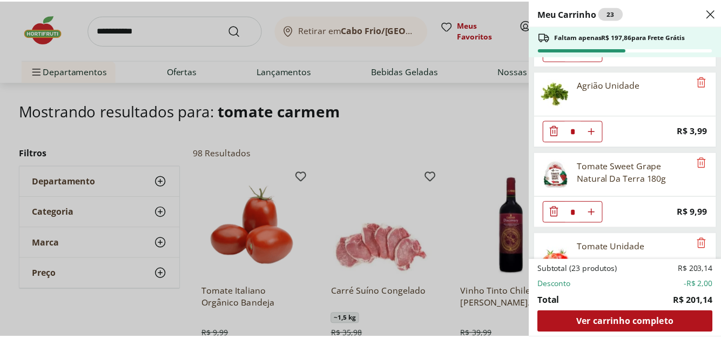
scroll to position [935, 0]
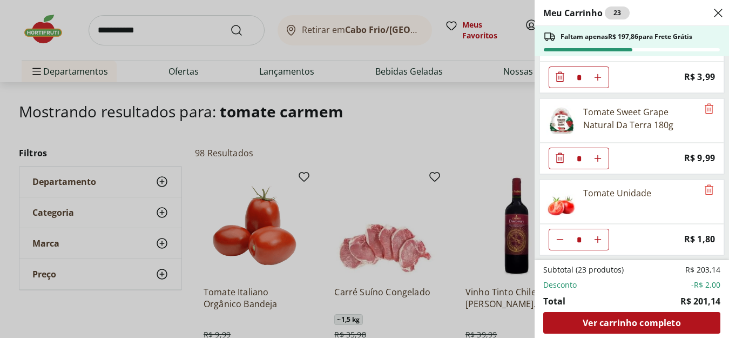
click at [715, 11] on icon "Close" at bounding box center [718, 12] width 13 height 13
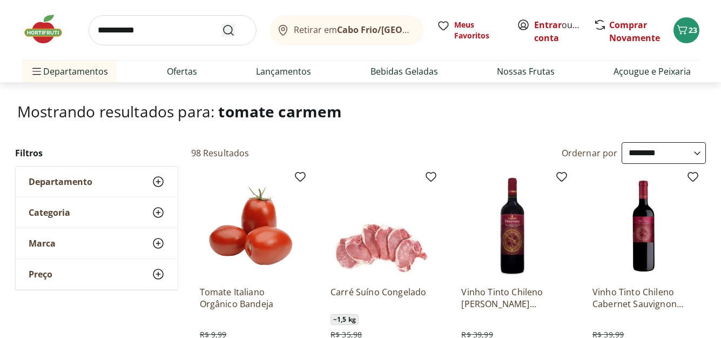
click at [231, 29] on icon "Submit Search" at bounding box center [228, 30] width 13 height 13
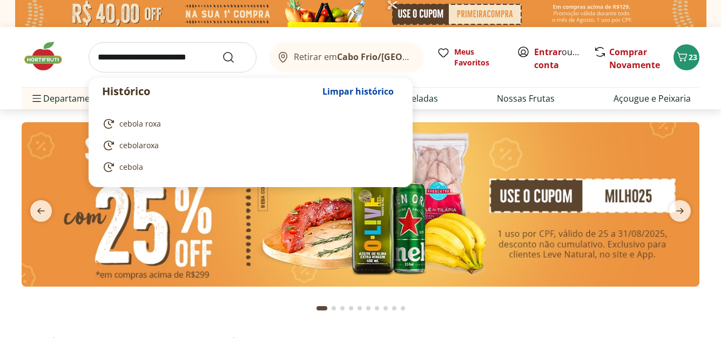
click at [130, 61] on input "search" at bounding box center [173, 57] width 168 height 30
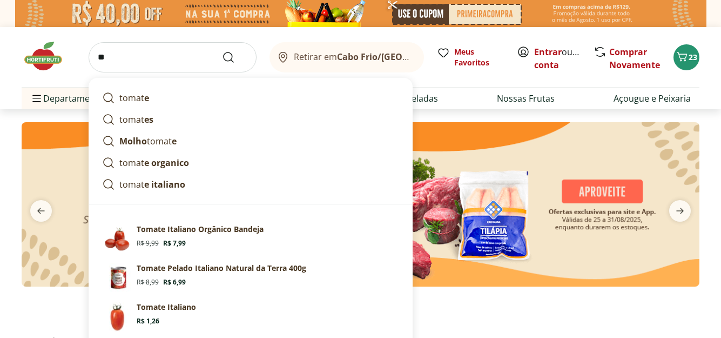
type input "*"
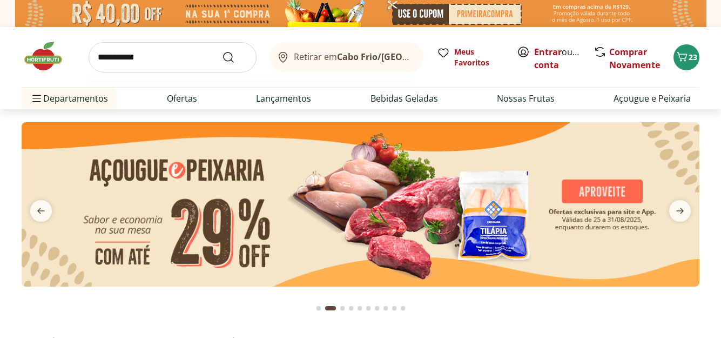
type input "**********"
click at [222, 51] on button "Submit Search" at bounding box center [235, 57] width 26 height 13
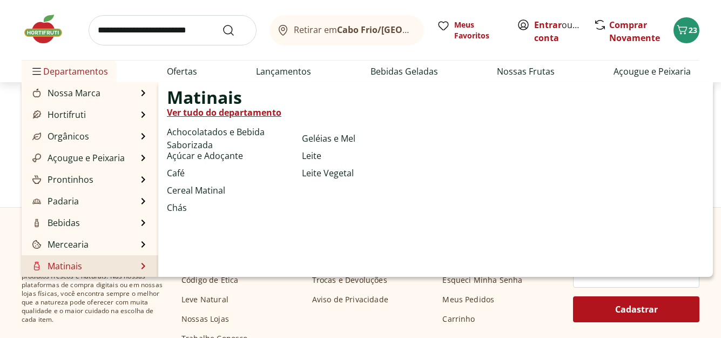
scroll to position [108, 0]
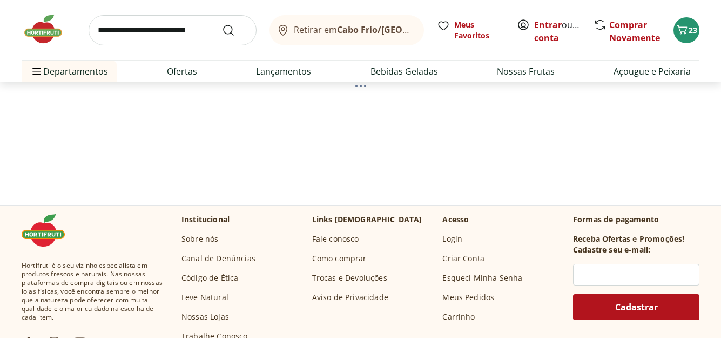
select select "**********"
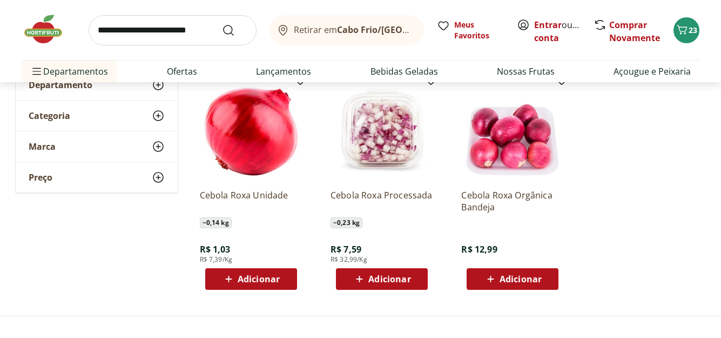
scroll to position [216, 0]
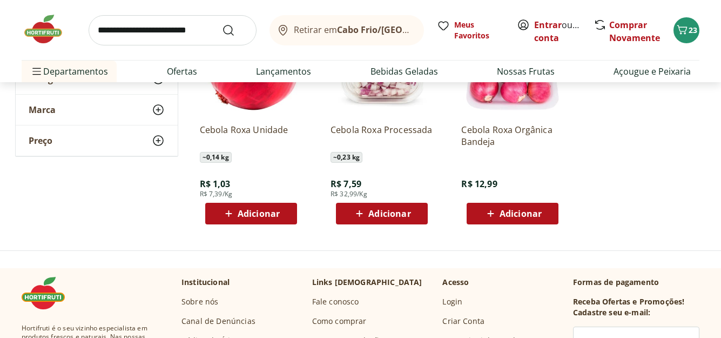
click at [268, 216] on span "Adicionar" at bounding box center [259, 213] width 42 height 9
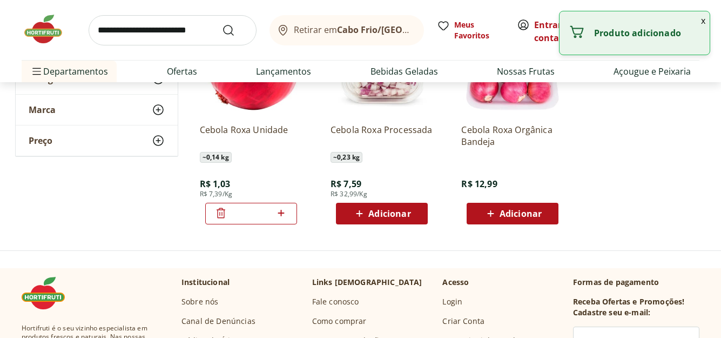
click at [281, 213] on icon at bounding box center [281, 213] width 6 height 6
type input "*"
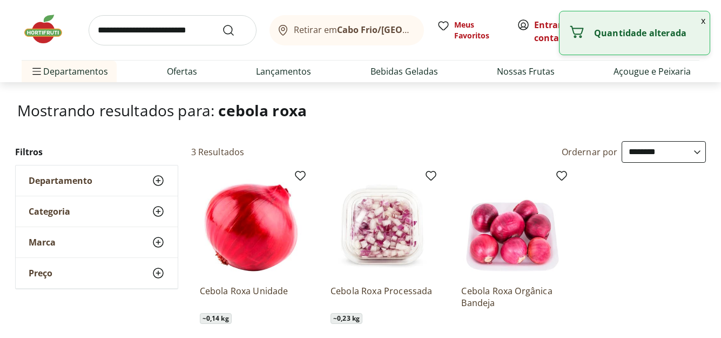
scroll to position [54, 0]
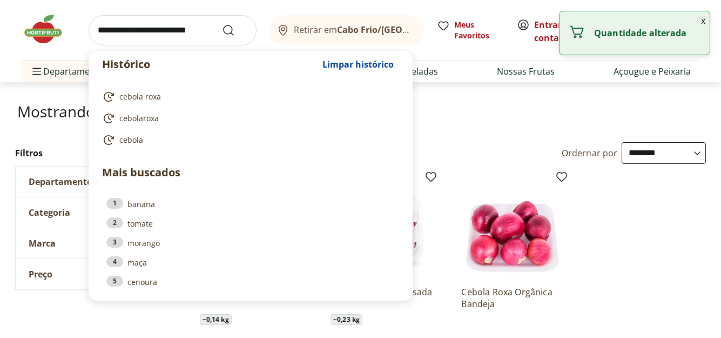
click at [99, 32] on input "search" at bounding box center [173, 30] width 168 height 30
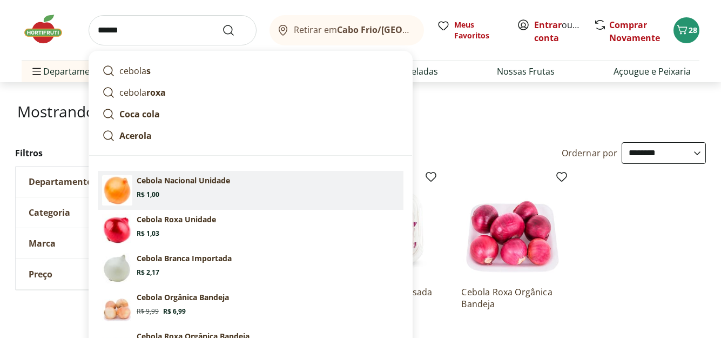
click at [196, 185] on p "Cebola Nacional Unidade" at bounding box center [183, 180] width 93 height 11
type input "**********"
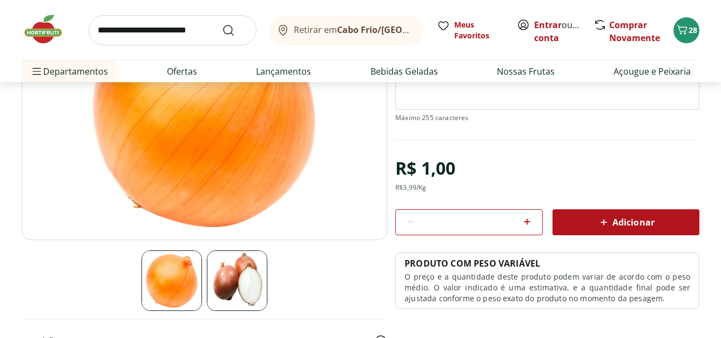
scroll to position [162, 0]
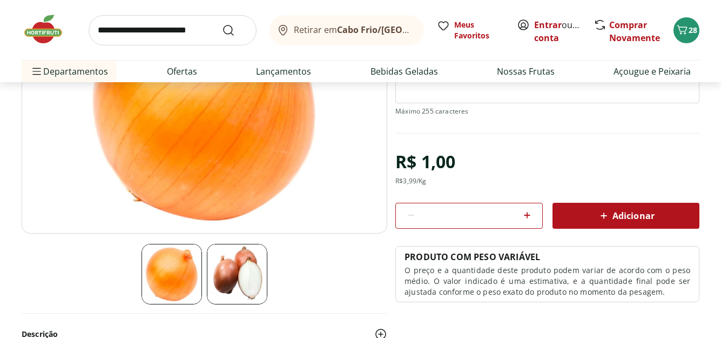
click at [524, 217] on icon at bounding box center [527, 215] width 13 height 13
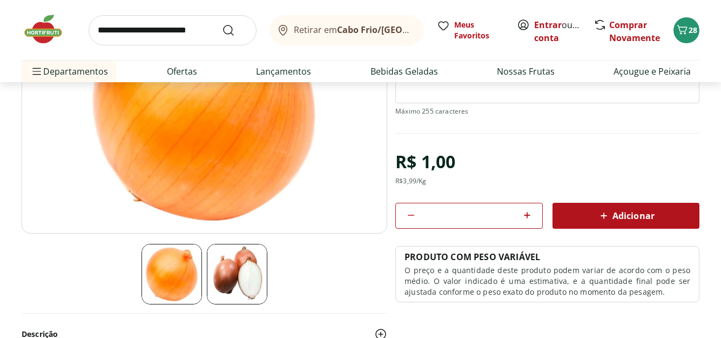
click at [524, 217] on icon at bounding box center [527, 215] width 13 height 13
type input "*"
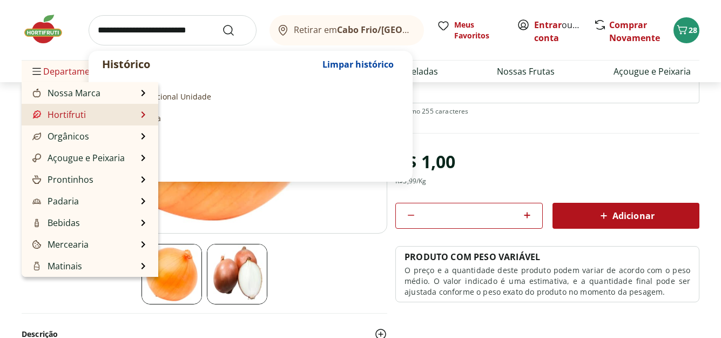
drag, startPoint x: 126, startPoint y: 33, endPoint x: 28, endPoint y: 104, distance: 121.3
click at [120, 38] on input "search" at bounding box center [173, 30] width 168 height 30
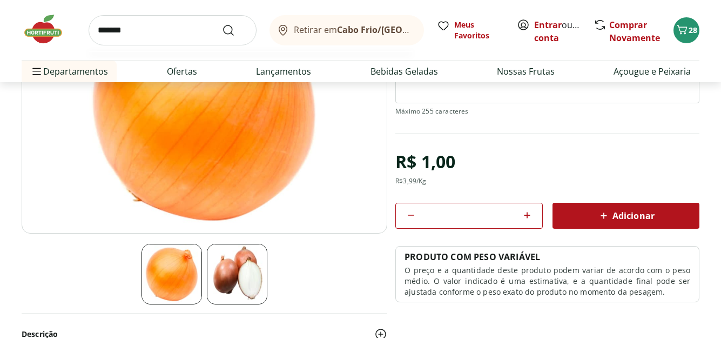
type input "*******"
click at [222, 24] on button "Submit Search" at bounding box center [235, 30] width 26 height 13
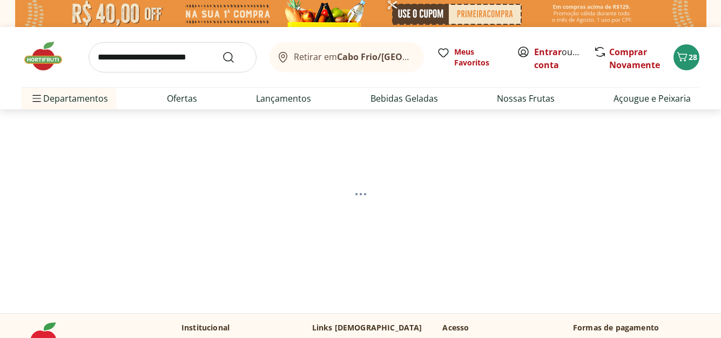
select select "**********"
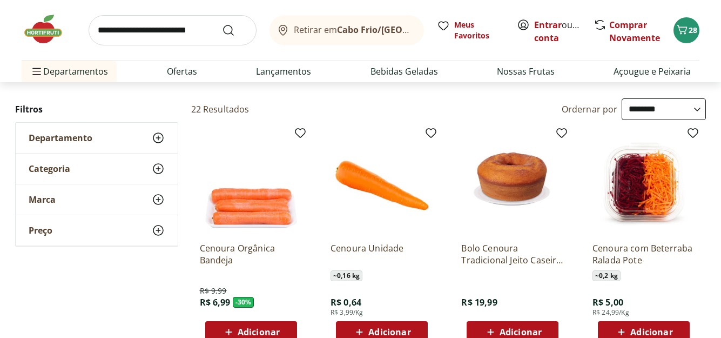
scroll to position [162, 0]
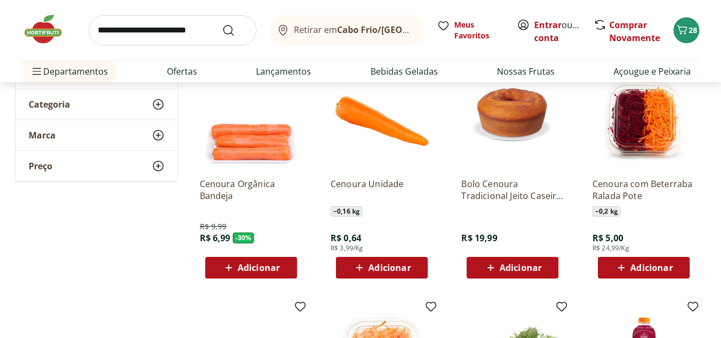
click at [408, 263] on span "Adicionar" at bounding box center [389, 267] width 42 height 9
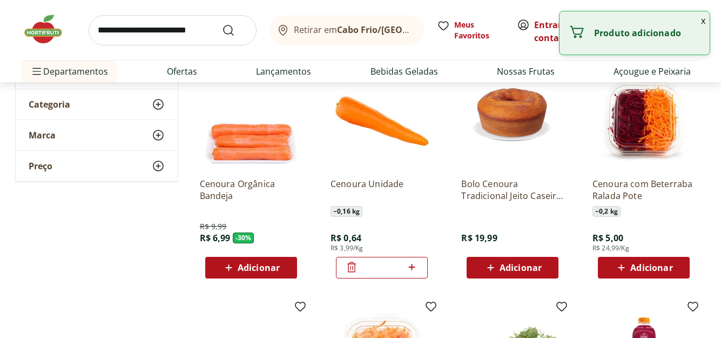
click at [418, 266] on icon at bounding box center [412, 266] width 14 height 13
type input "*"
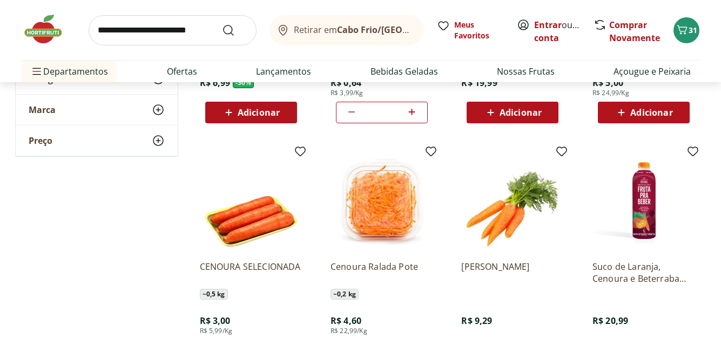
scroll to position [216, 0]
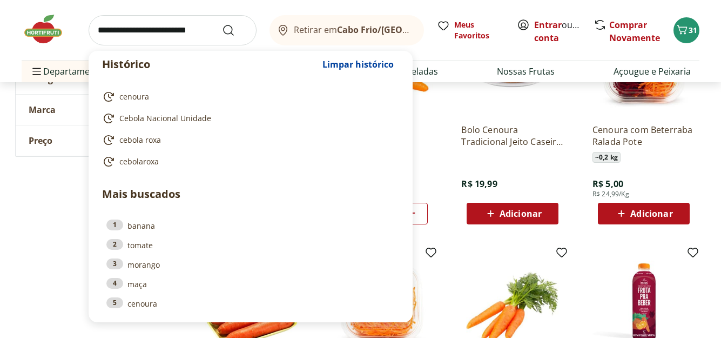
click at [100, 33] on input "search" at bounding box center [173, 30] width 168 height 30
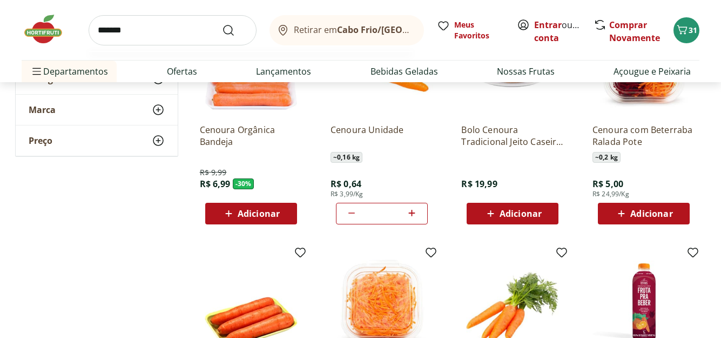
type input "*******"
click at [222, 24] on button "Submit Search" at bounding box center [235, 30] width 26 height 13
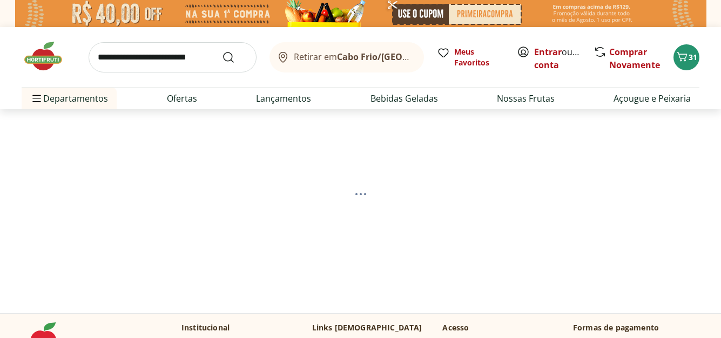
select select "**********"
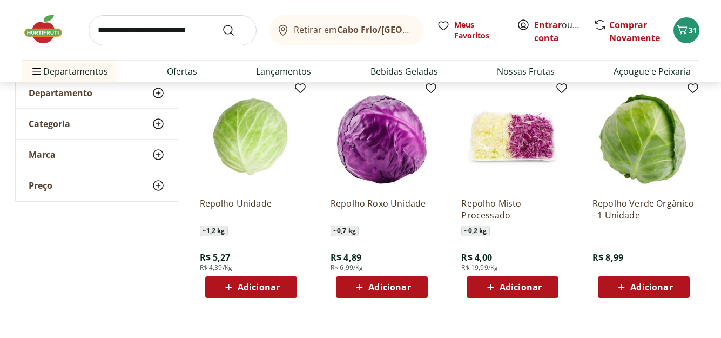
scroll to position [162, 0]
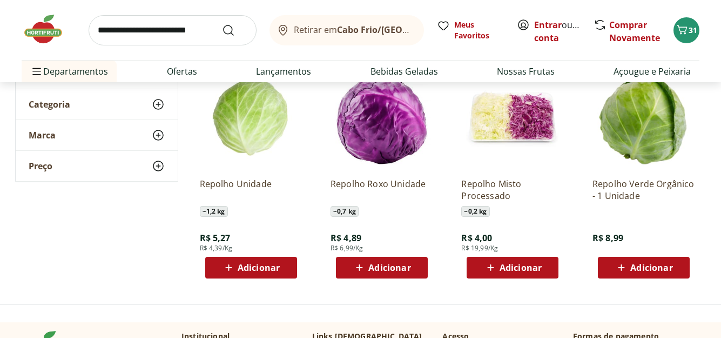
click at [254, 267] on span "Adicionar" at bounding box center [259, 267] width 42 height 9
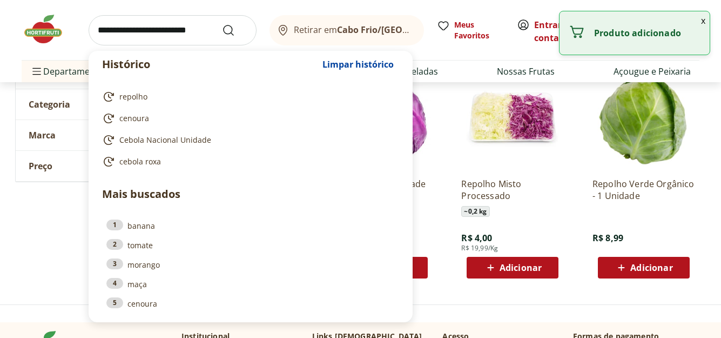
click at [95, 29] on input "search" at bounding box center [173, 30] width 168 height 30
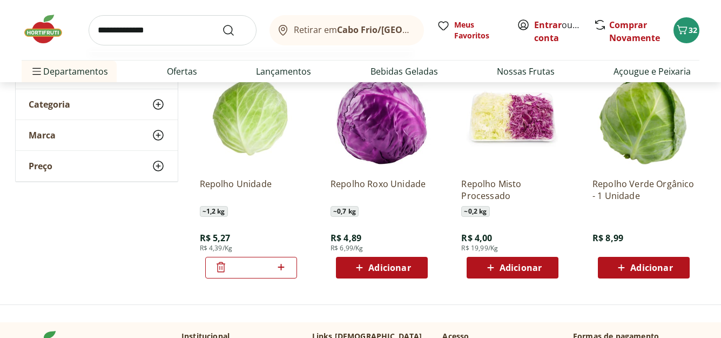
type input "**********"
click at [222, 24] on button "Submit Search" at bounding box center [235, 30] width 26 height 13
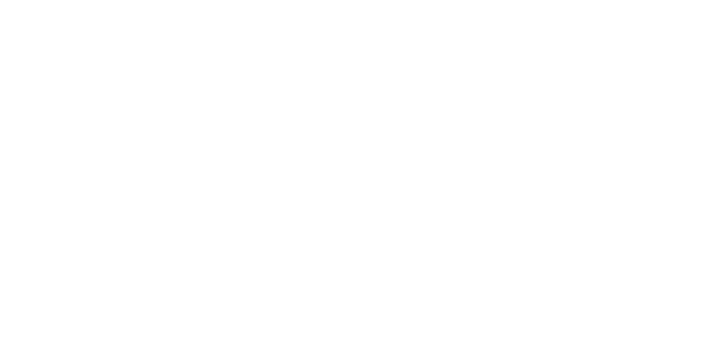
select select "**********"
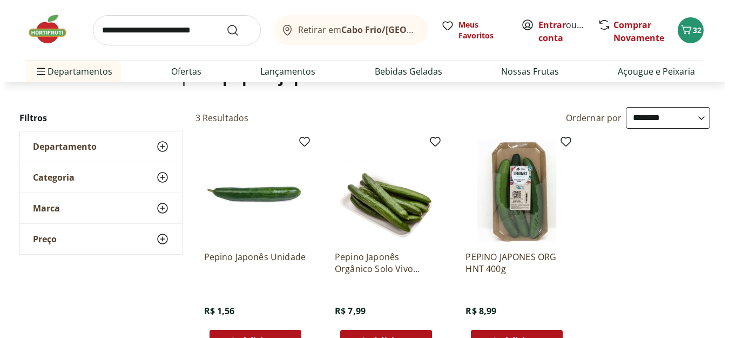
scroll to position [108, 0]
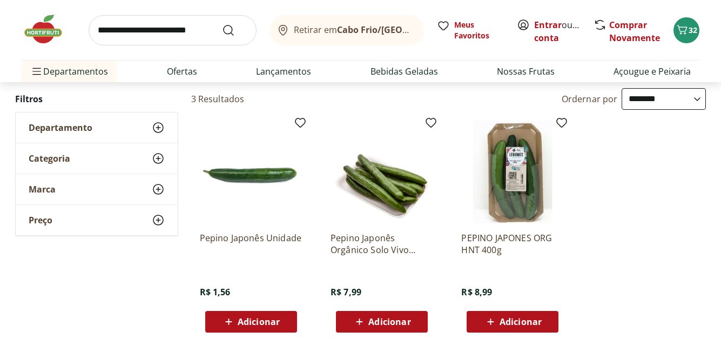
click at [271, 318] on span "Adicionar" at bounding box center [259, 321] width 42 height 9
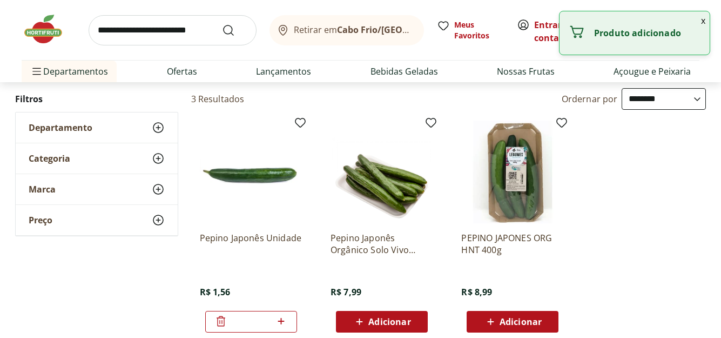
click at [278, 319] on icon at bounding box center [281, 320] width 14 height 13
type input "*"
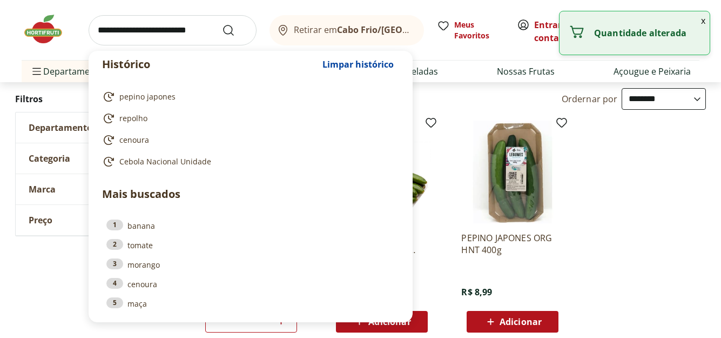
click at [95, 33] on input "search" at bounding box center [173, 30] width 168 height 30
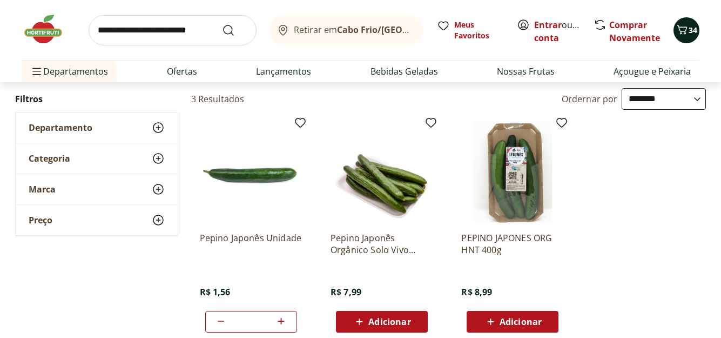
click at [680, 27] on icon "Carrinho" at bounding box center [682, 29] width 10 height 9
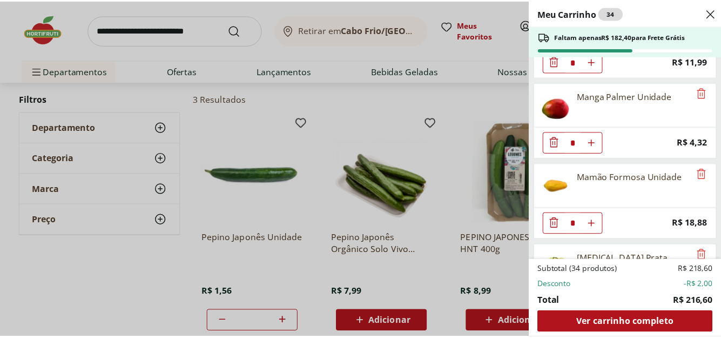
scroll to position [486, 0]
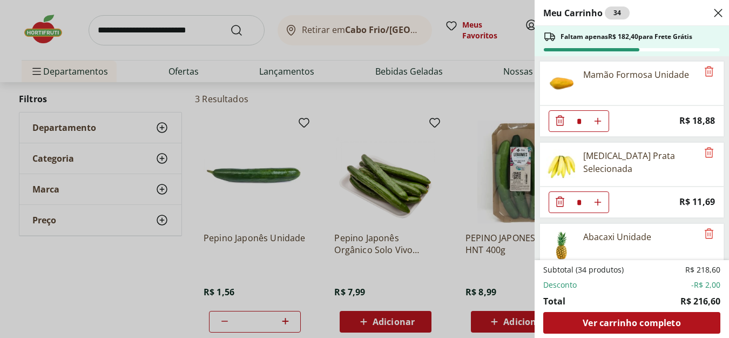
click at [104, 28] on div "Meu Carrinho 34 Faltam apenas R$ 182,40 para Frete Grátis Biscoito Polvilho Coa…" at bounding box center [364, 169] width 729 height 338
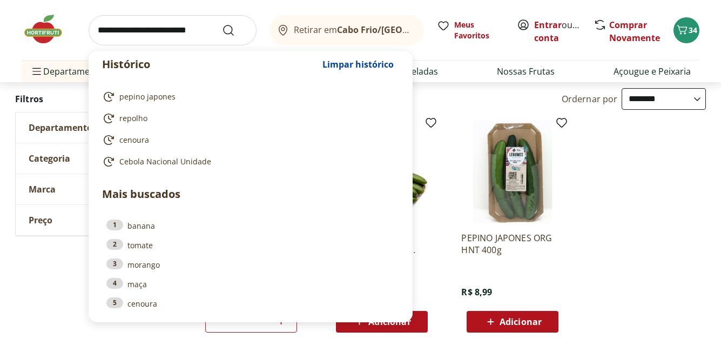
click at [99, 33] on input "search" at bounding box center [173, 30] width 168 height 30
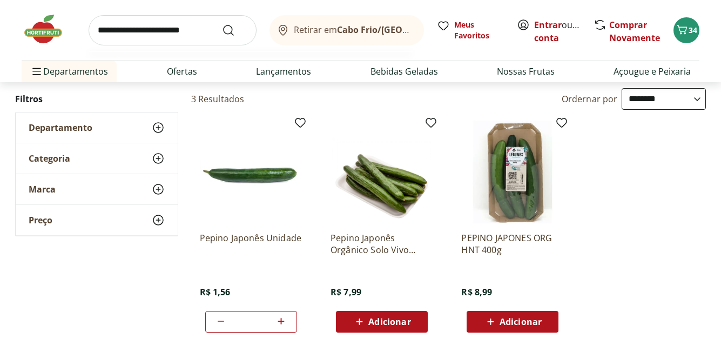
type input "**********"
click at [222, 24] on button "Submit Search" at bounding box center [235, 30] width 26 height 13
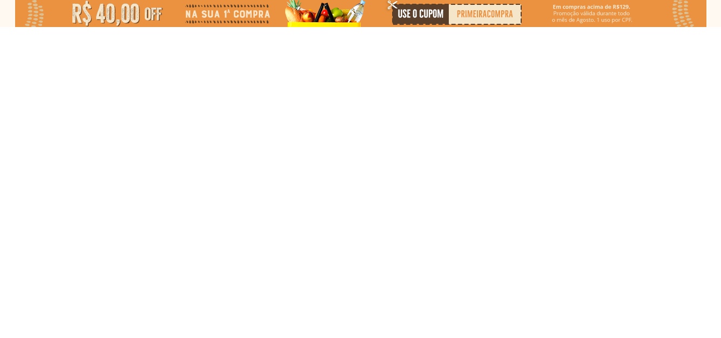
select select "**********"
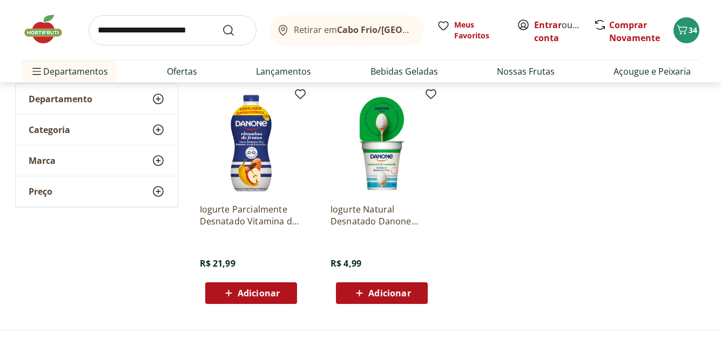
scroll to position [162, 0]
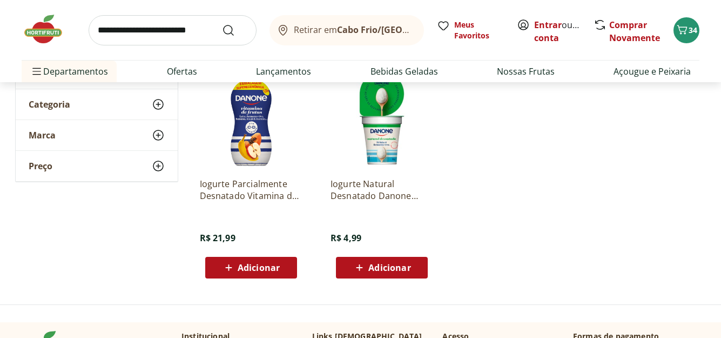
click at [387, 267] on span "Adicionar" at bounding box center [389, 267] width 42 height 9
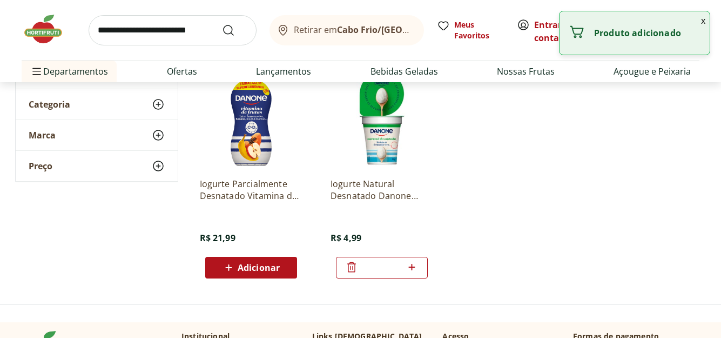
click at [411, 268] on icon at bounding box center [412, 266] width 14 height 13
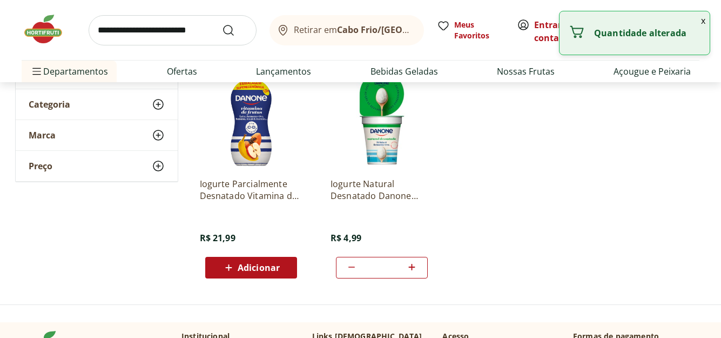
click at [411, 268] on icon at bounding box center [412, 266] width 14 height 13
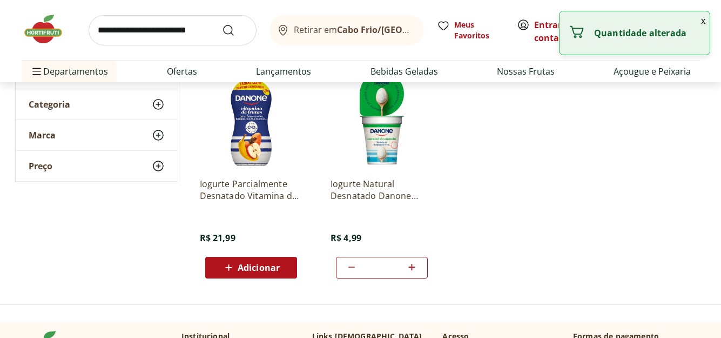
click at [411, 268] on icon at bounding box center [412, 266] width 14 height 13
type input "**"
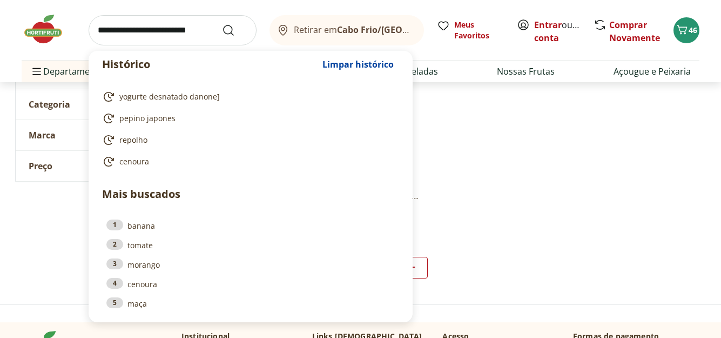
click at [103, 35] on input "search" at bounding box center [173, 30] width 168 height 30
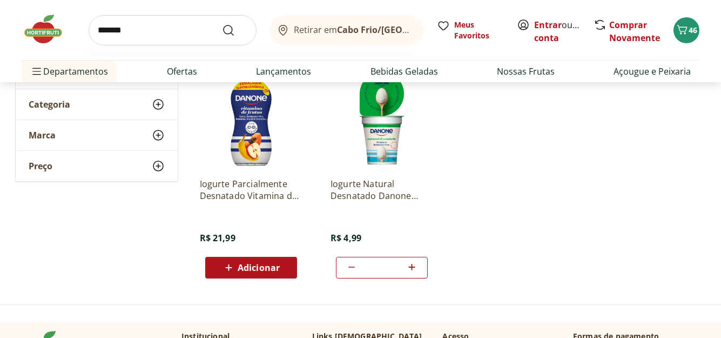
type input "*******"
click at [222, 24] on button "Submit Search" at bounding box center [235, 30] width 26 height 13
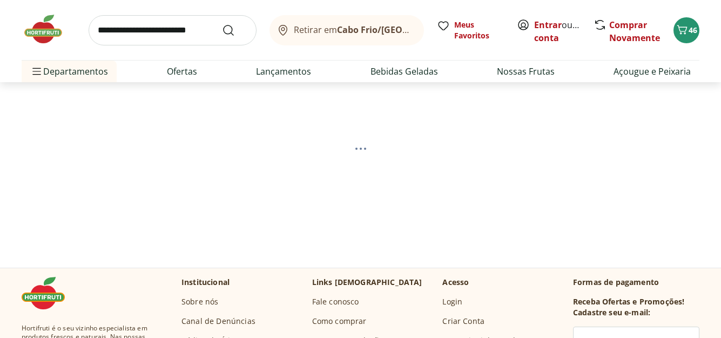
scroll to position [108, 0]
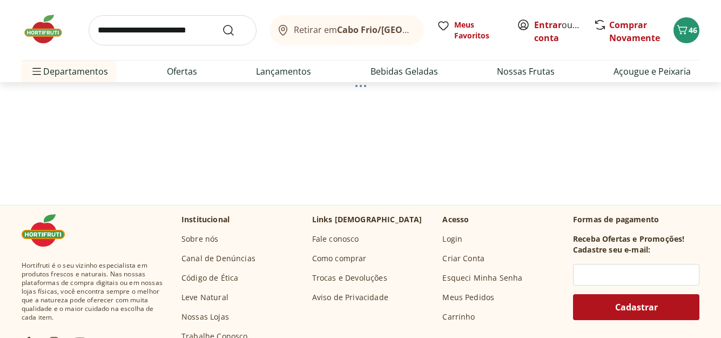
select select "**********"
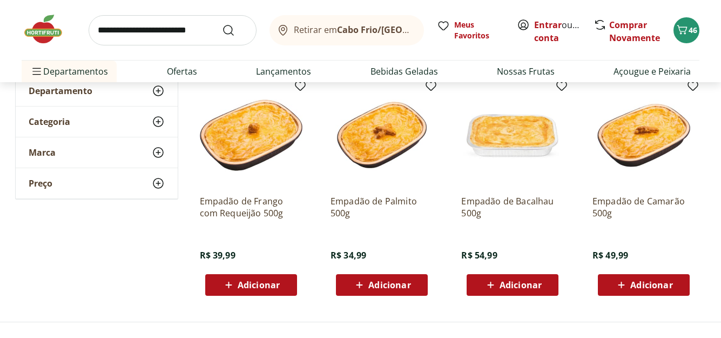
scroll to position [162, 0]
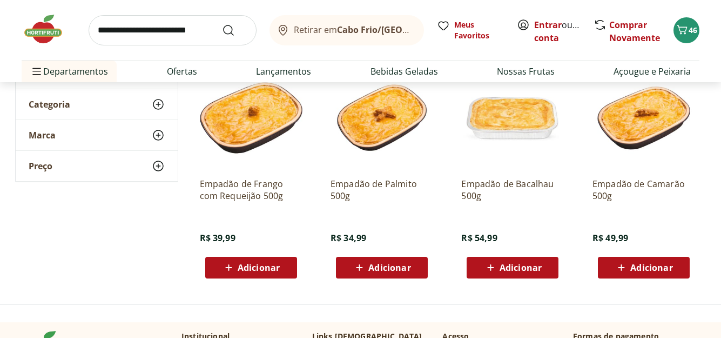
click at [266, 270] on span "Adicionar" at bounding box center [259, 267] width 42 height 9
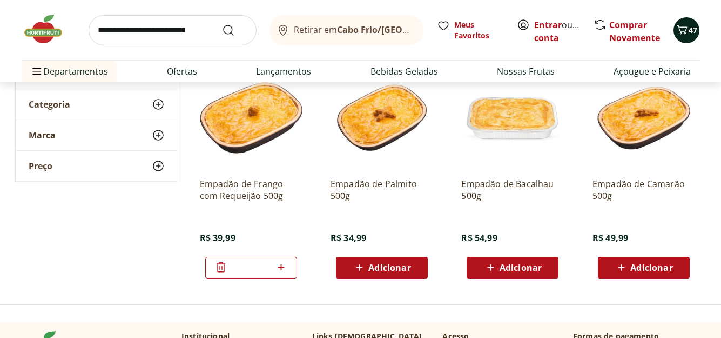
click at [688, 32] on icon "Carrinho" at bounding box center [682, 29] width 13 height 13
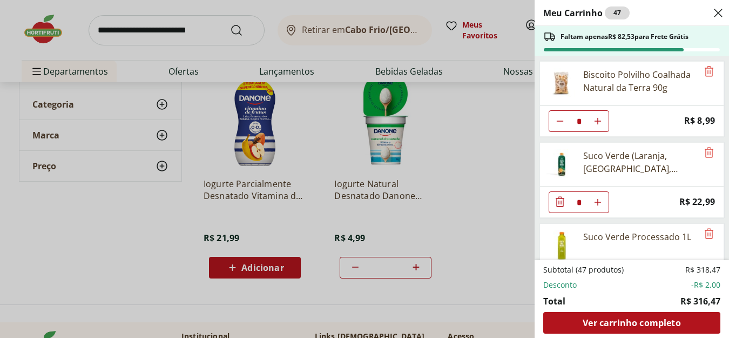
click at [100, 29] on div "Meu Carrinho 47 Faltam apenas R$ 82,53 para Frete Grátis Biscoito Polvilho Coal…" at bounding box center [364, 169] width 729 height 338
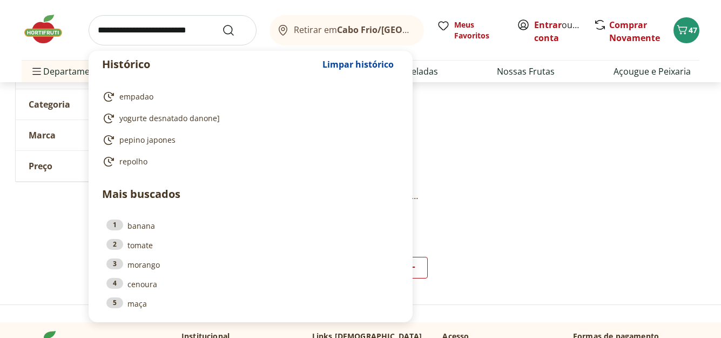
click at [114, 31] on input "search" at bounding box center [173, 30] width 168 height 30
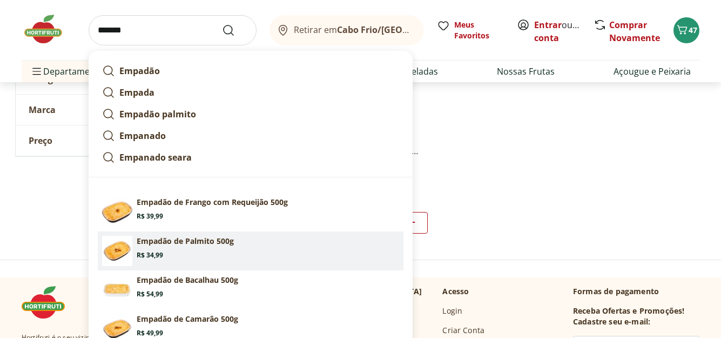
scroll to position [270, 0]
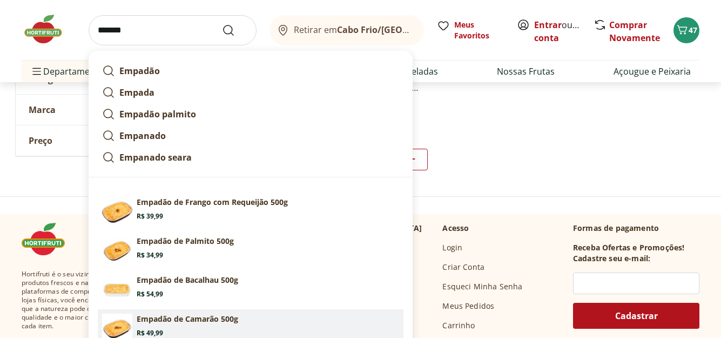
click at [224, 320] on p "Empadão de Camarão 500g" at bounding box center [188, 318] width 102 height 11
type input "**********"
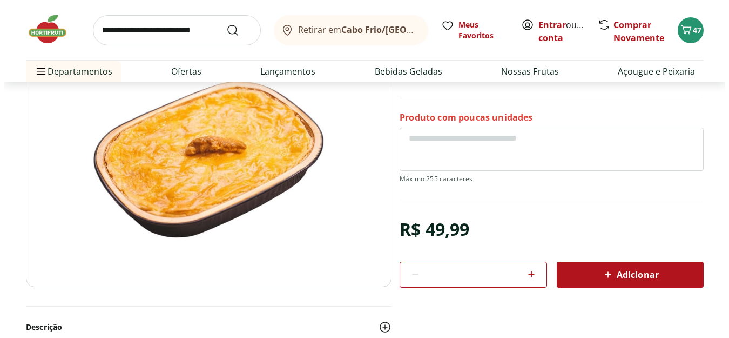
scroll to position [108, 0]
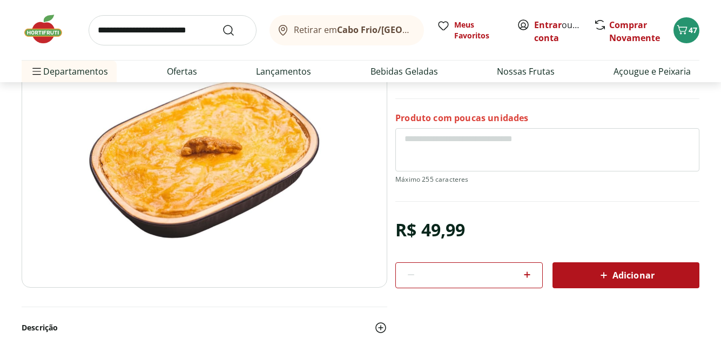
click at [614, 274] on span "Adicionar" at bounding box center [625, 274] width 57 height 13
click at [681, 35] on icon "Carrinho" at bounding box center [682, 29] width 13 height 13
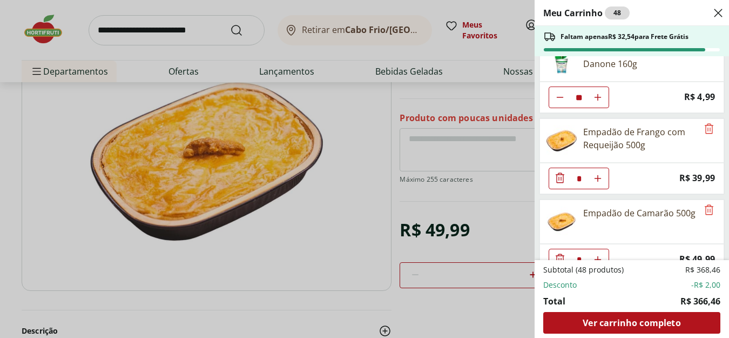
scroll to position [1502, 0]
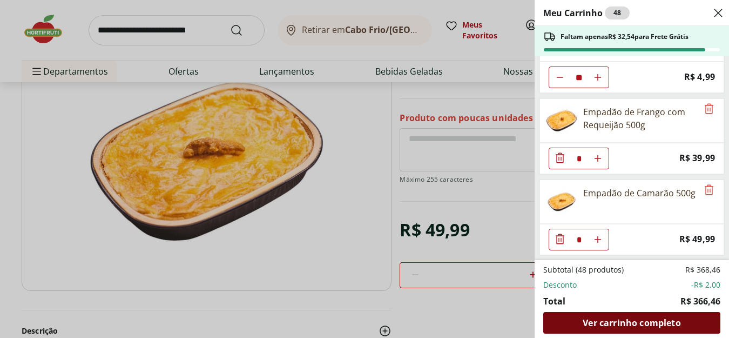
click at [600, 324] on span "Ver carrinho completo" at bounding box center [632, 322] width 98 height 9
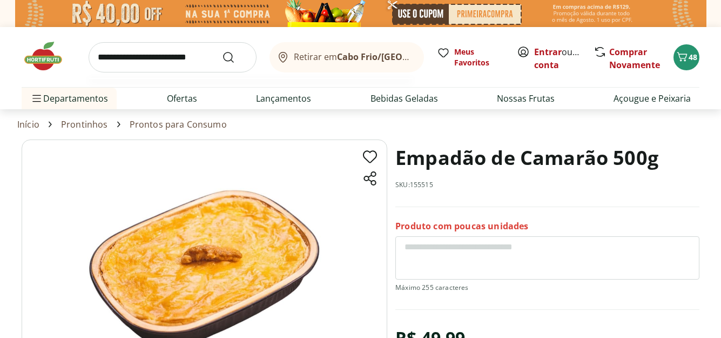
click at [117, 56] on input "search" at bounding box center [173, 57] width 168 height 30
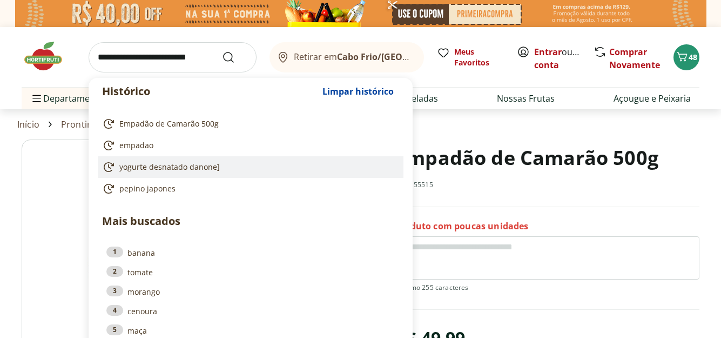
click at [320, 157] on li "yogurte desnatado danone]" at bounding box center [251, 167] width 306 height 22
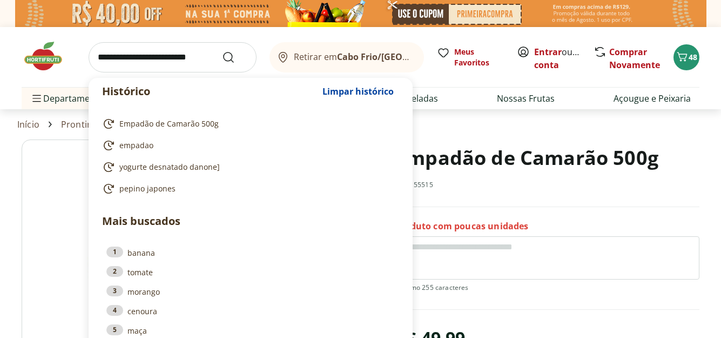
click at [596, 210] on section "Empadão de Camarão 500g SKU: 155515 Produto com poucas unidades R$ 49,99 * Adic…" at bounding box center [547, 267] width 304 height 256
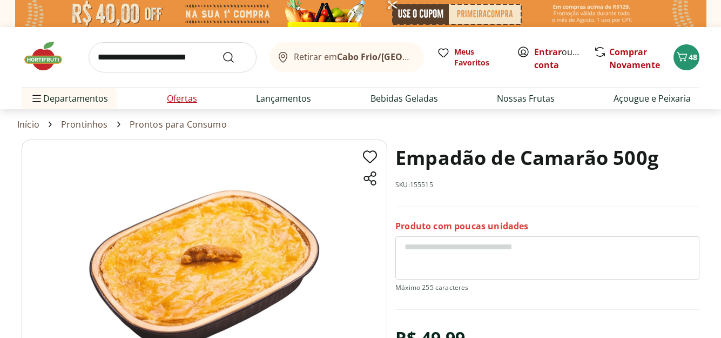
click at [180, 100] on link "Ofertas" at bounding box center [182, 98] width 30 height 13
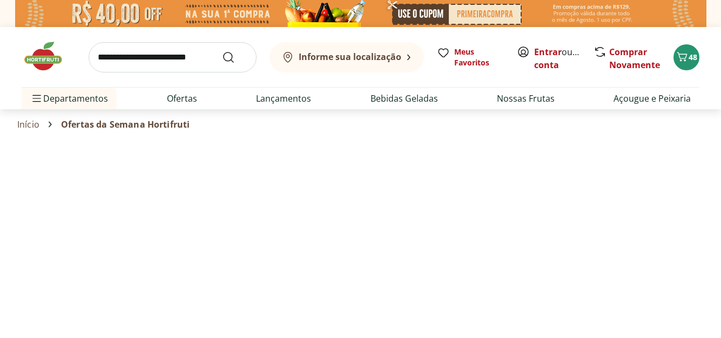
select select "**********"
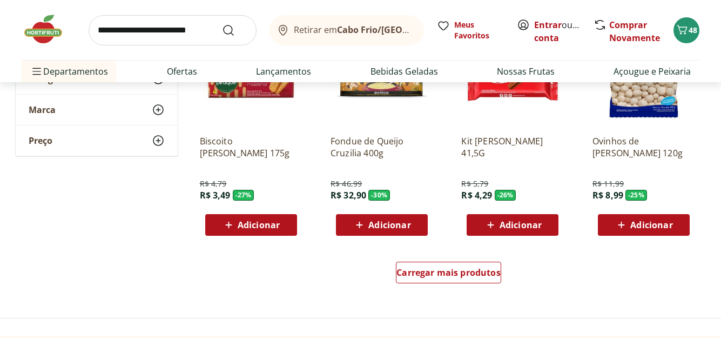
scroll to position [756, 0]
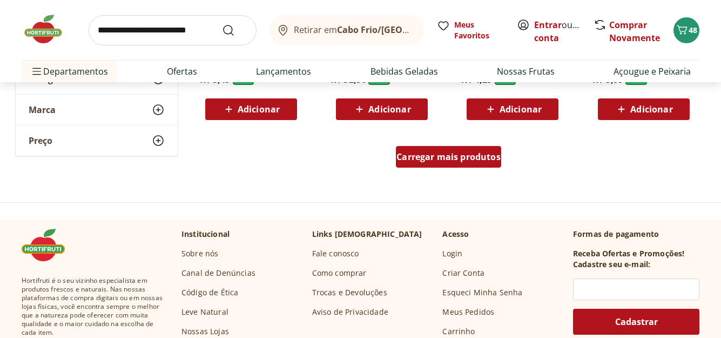
click at [412, 159] on span "Carregar mais produtos" at bounding box center [449, 156] width 104 height 9
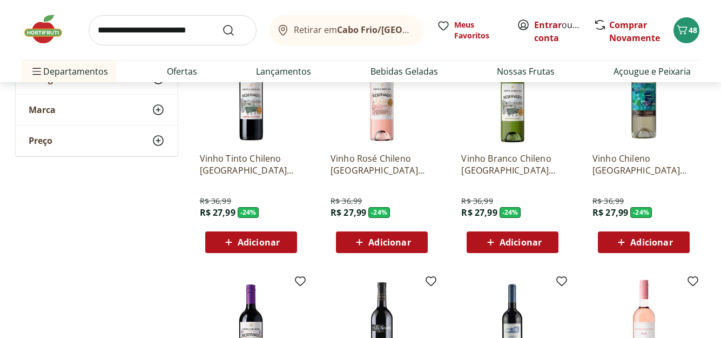
scroll to position [864, 0]
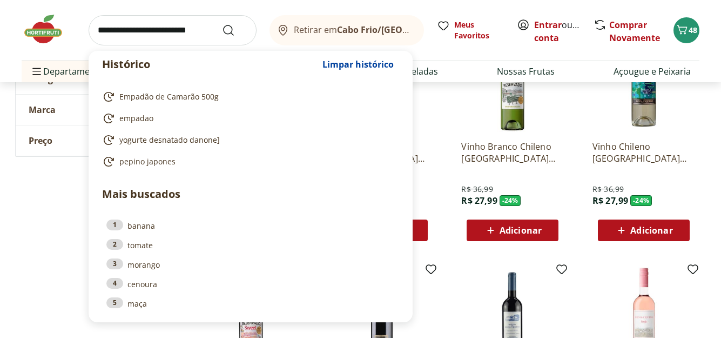
click at [106, 27] on input "search" at bounding box center [173, 30] width 168 height 30
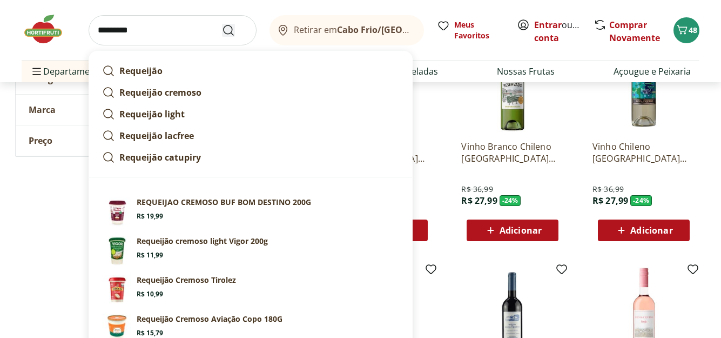
click at [224, 36] on form "*********" at bounding box center [173, 30] width 168 height 30
type input "*********"
click at [227, 31] on icon "Submit Search" at bounding box center [228, 30] width 13 height 13
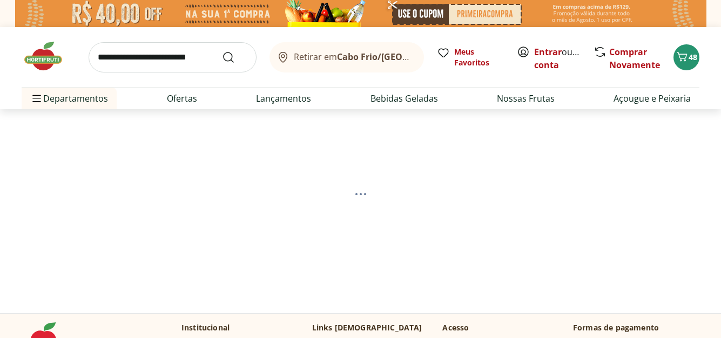
scroll to position [54, 0]
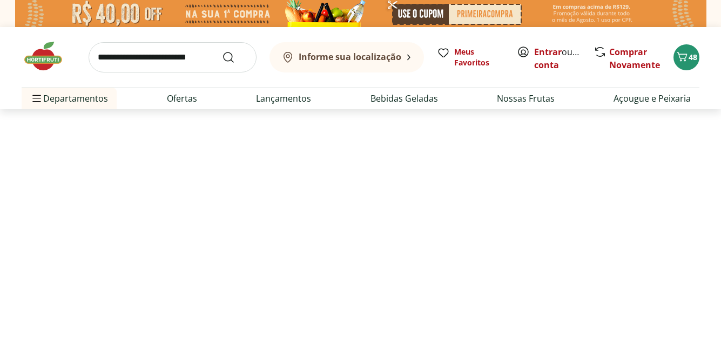
select select "**********"
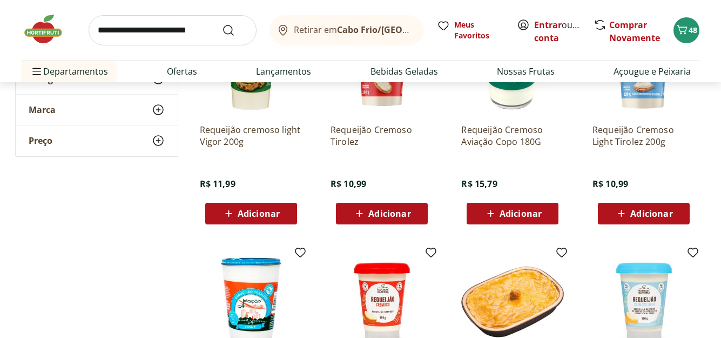
scroll to position [162, 0]
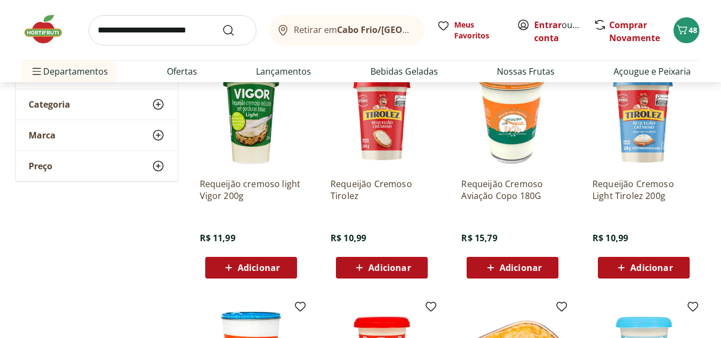
click at [401, 273] on span "Adicionar" at bounding box center [382, 267] width 58 height 13
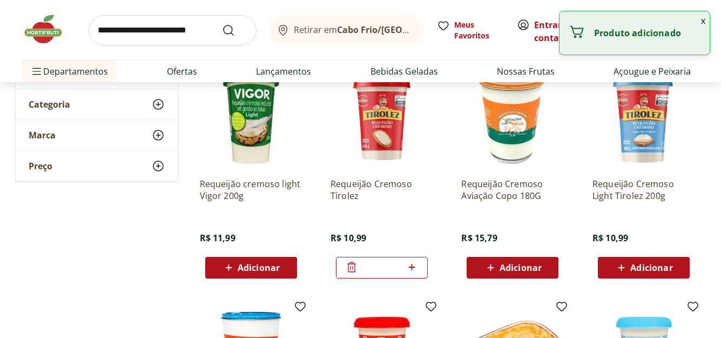
click at [415, 268] on icon at bounding box center [412, 266] width 14 height 13
type input "*"
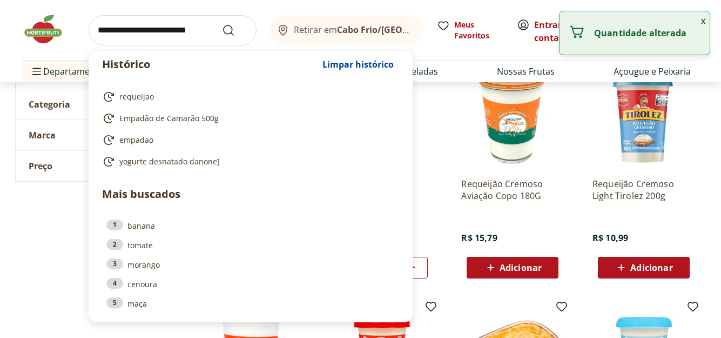
click at [98, 31] on input "search" at bounding box center [173, 30] width 168 height 30
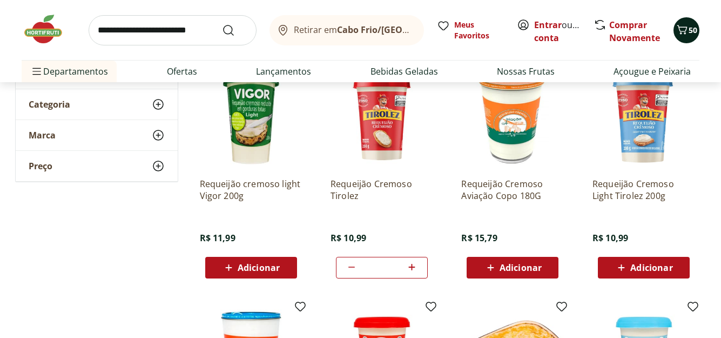
click at [678, 26] on icon "Carrinho" at bounding box center [682, 29] width 10 height 9
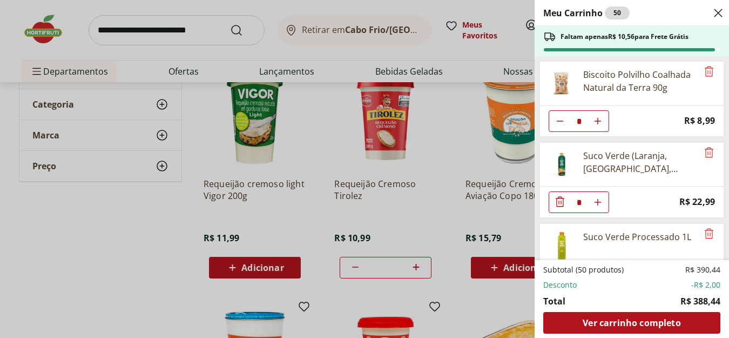
click at [715, 14] on icon "Close" at bounding box center [718, 12] width 13 height 13
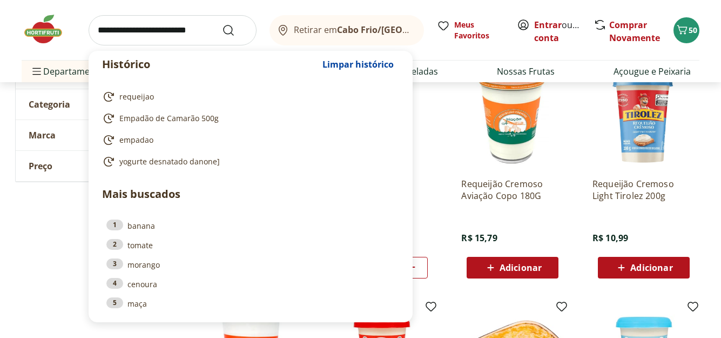
click at [99, 31] on input "search" at bounding box center [173, 30] width 168 height 30
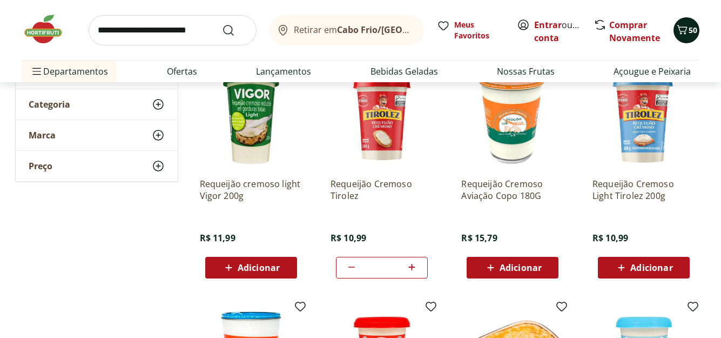
click at [684, 31] on icon "Carrinho" at bounding box center [682, 29] width 13 height 13
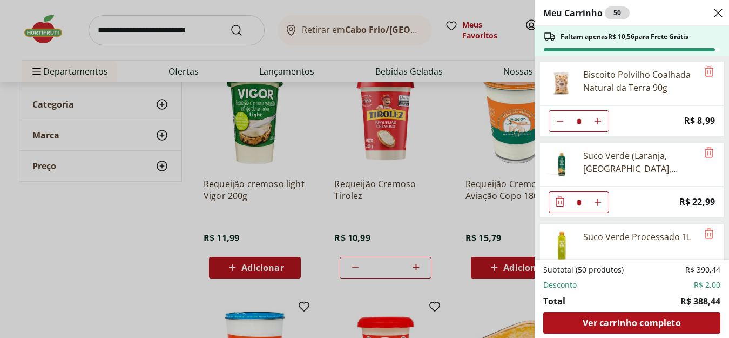
click at [598, 125] on use "Aumentar Quantidade" at bounding box center [598, 121] width 9 height 9
type input "*"
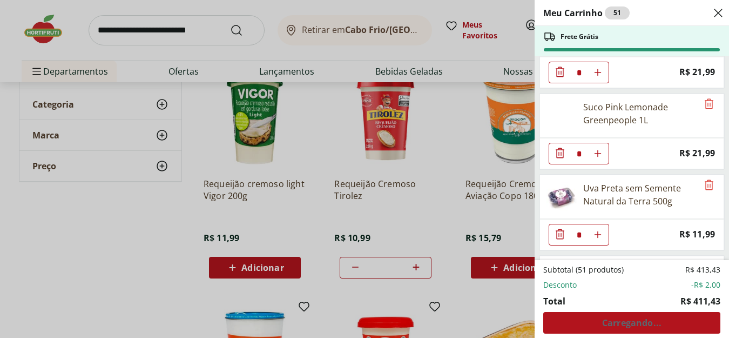
scroll to position [216, 0]
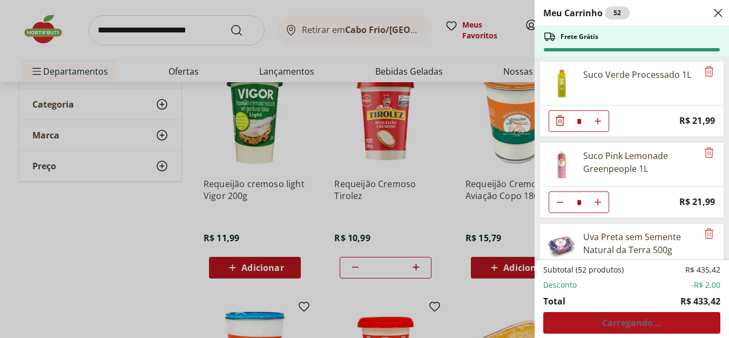
type input "*"
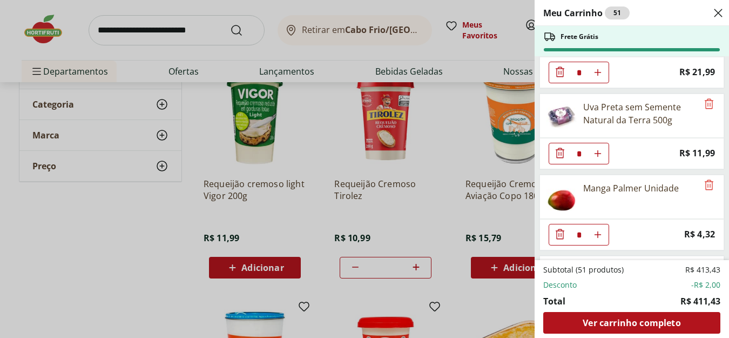
scroll to position [324, 0]
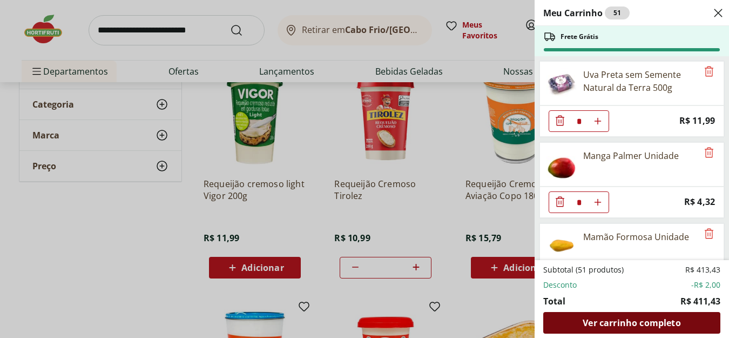
click at [661, 321] on span "Ver carrinho completo" at bounding box center [632, 322] width 98 height 9
